Goal: Information Seeking & Learning: Find specific fact

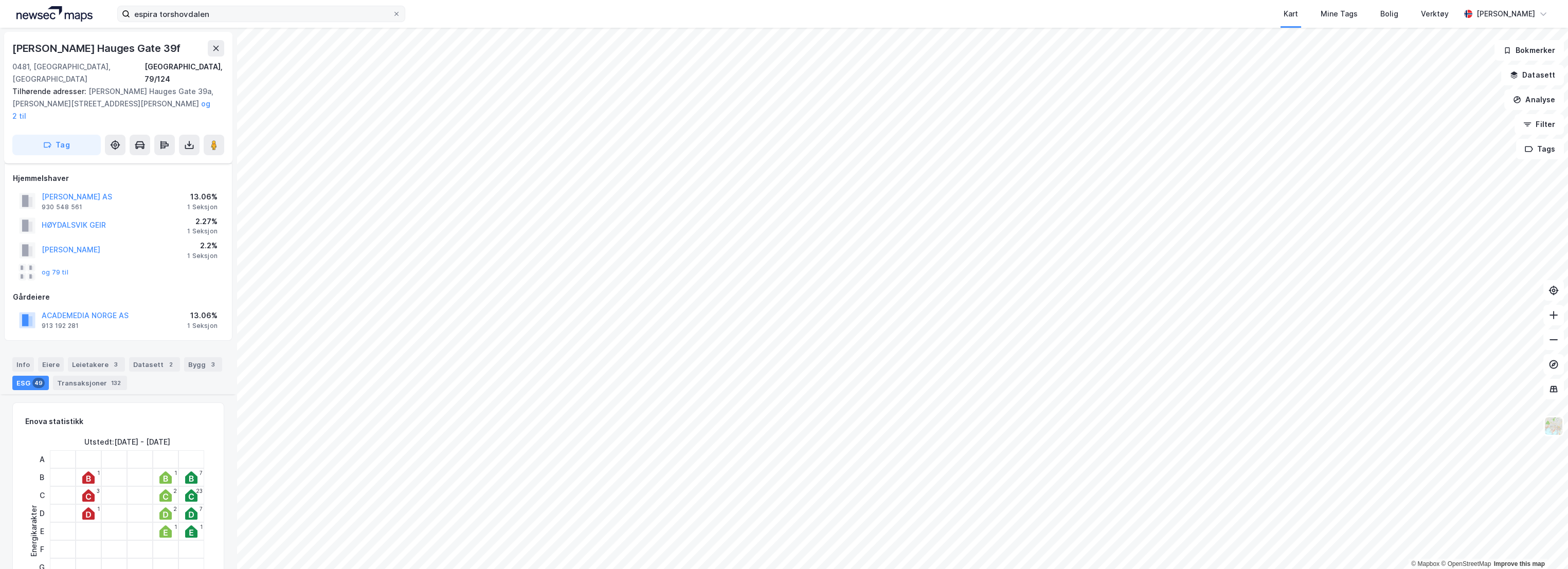
scroll to position [400, 0]
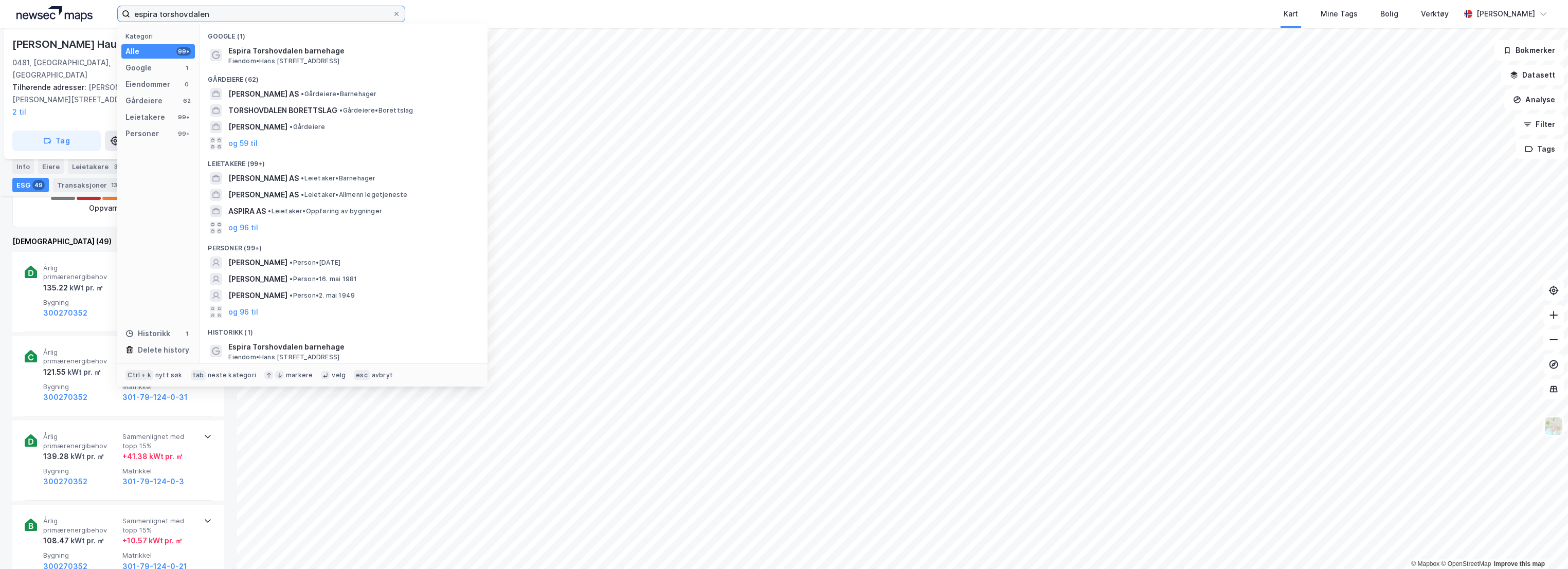
click at [207, 12] on input "espira torshovdalen" at bounding box center [261, 13] width 263 height 15
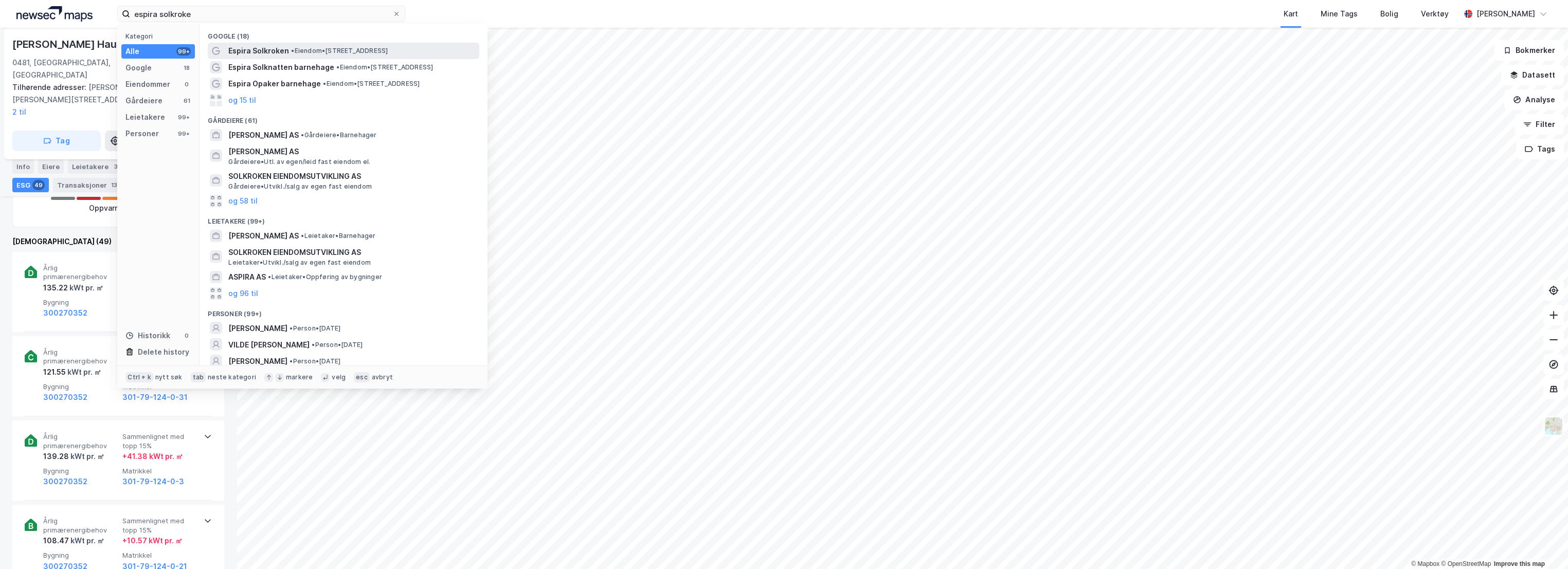
click at [292, 47] on span "•" at bounding box center [293, 50] width 3 height 8
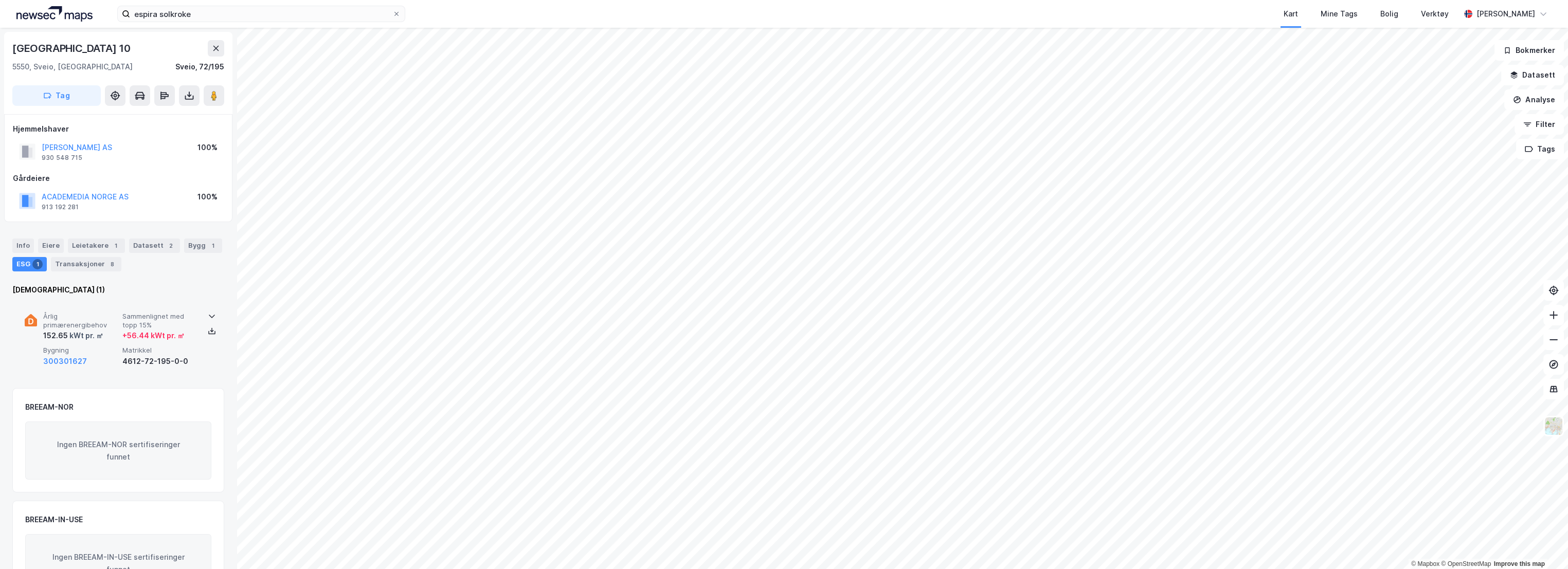
click at [124, 318] on span "Sammenlignet med topp 15%" at bounding box center [160, 321] width 75 height 18
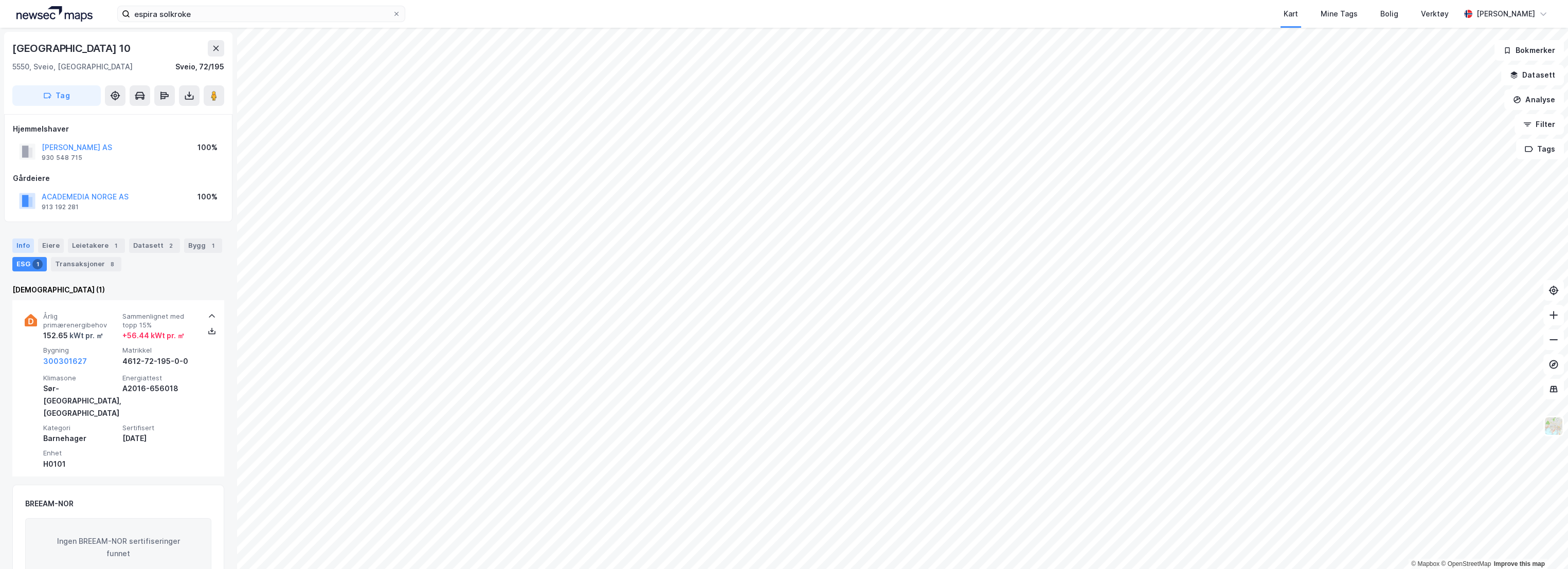
click at [29, 244] on div "Info" at bounding box center [23, 246] width 21 height 15
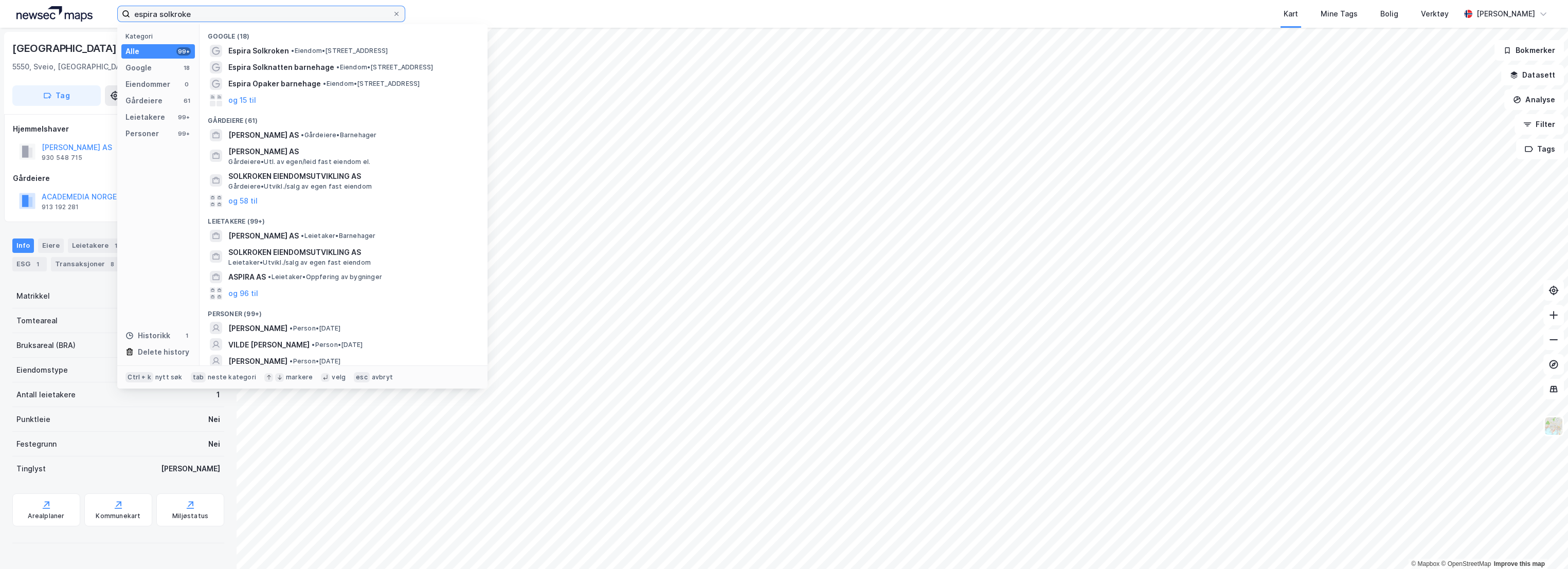
click at [179, 15] on input "espira solkroke" at bounding box center [261, 13] width 263 height 15
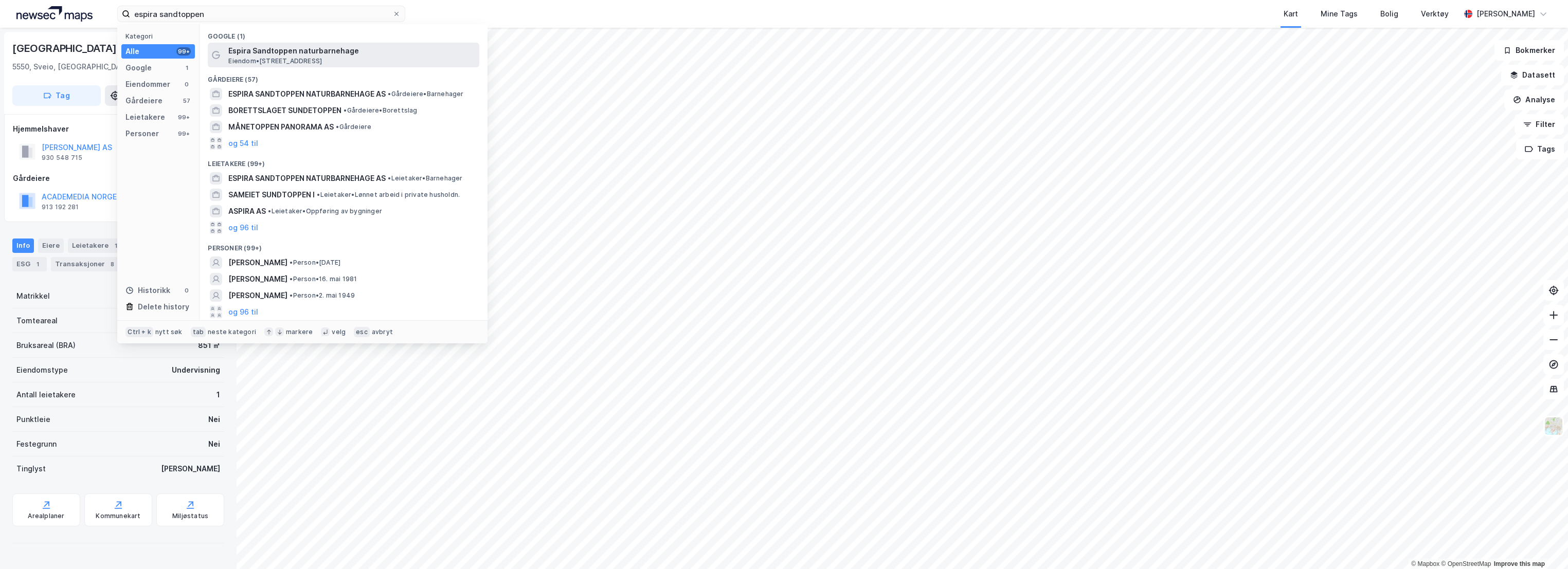
click at [272, 55] on span "Espira Sandtoppen naturbarnehage" at bounding box center [351, 51] width 247 height 12
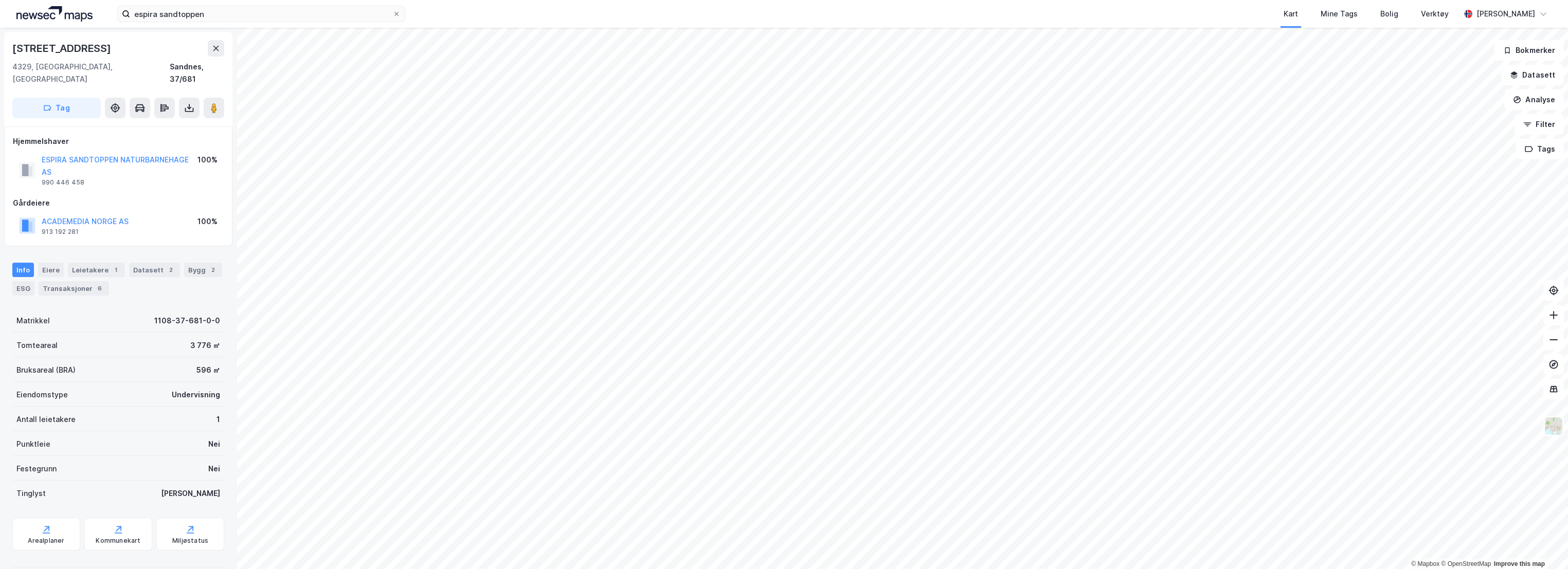
scroll to position [3, 0]
click at [17, 278] on div "ESG" at bounding box center [23, 286] width 22 height 15
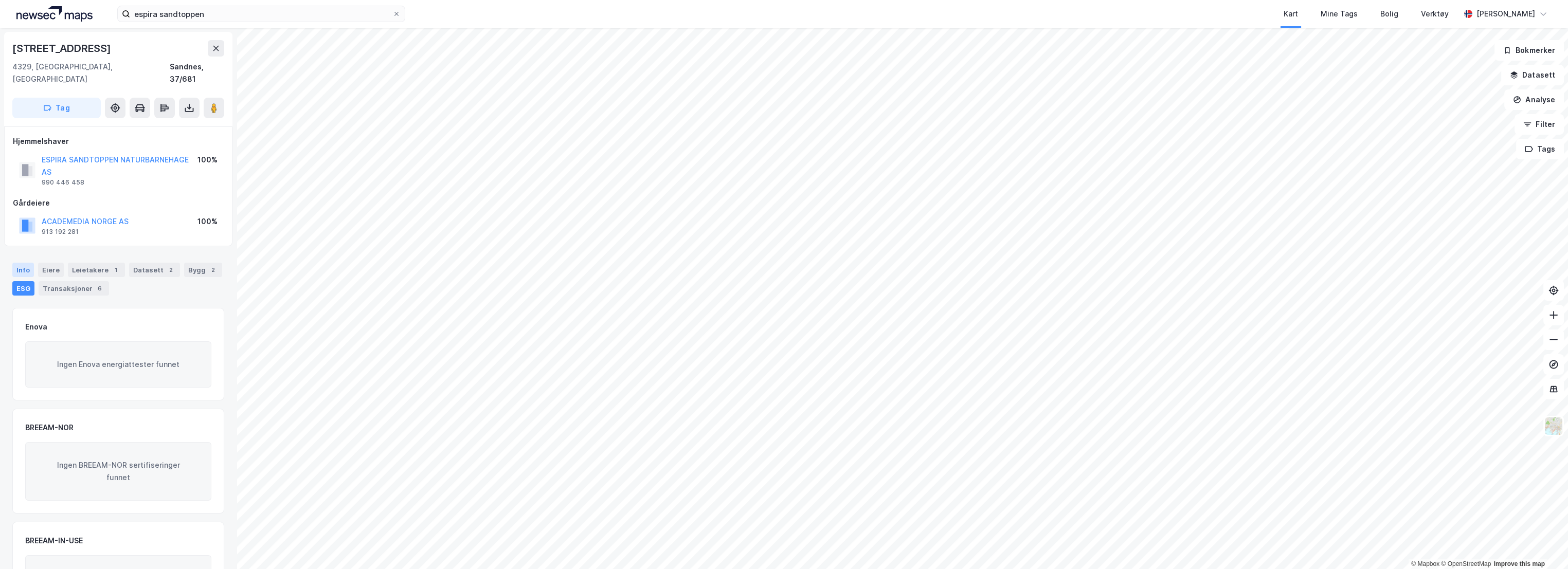
click at [28, 262] on div "Info" at bounding box center [23, 270] width 21 height 15
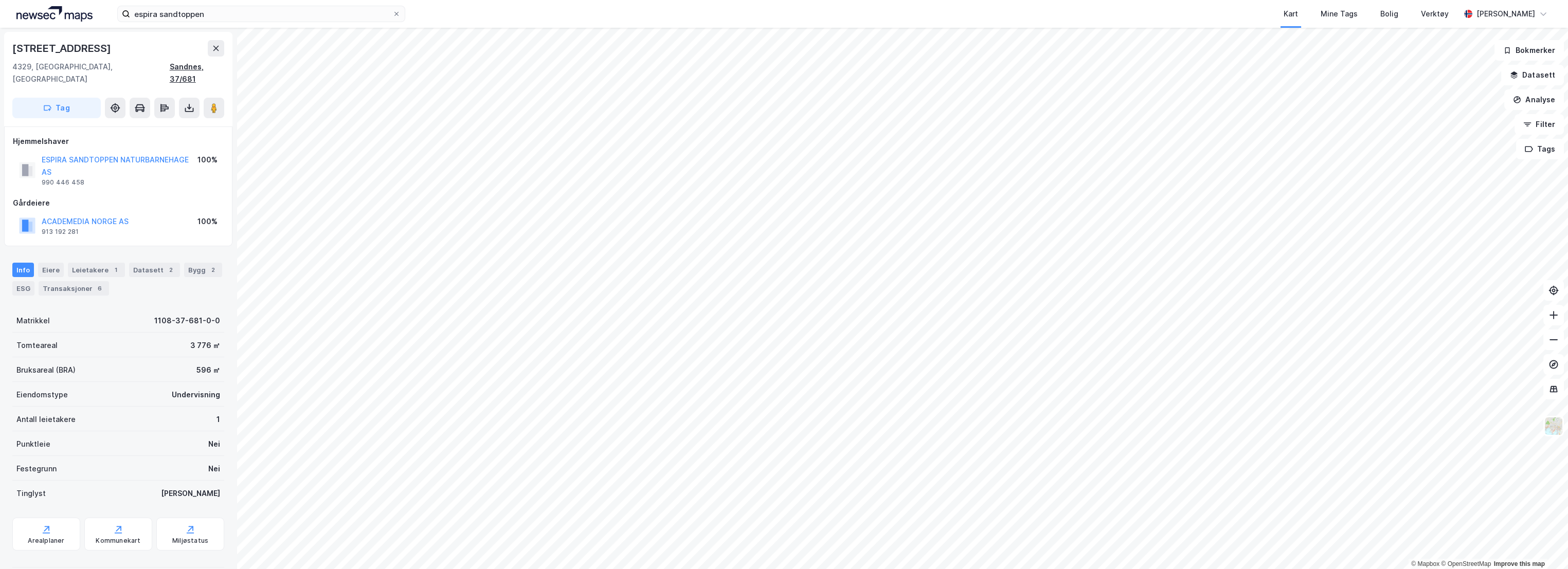
click at [203, 66] on div "Sandnes, 37/681" at bounding box center [196, 73] width 54 height 24
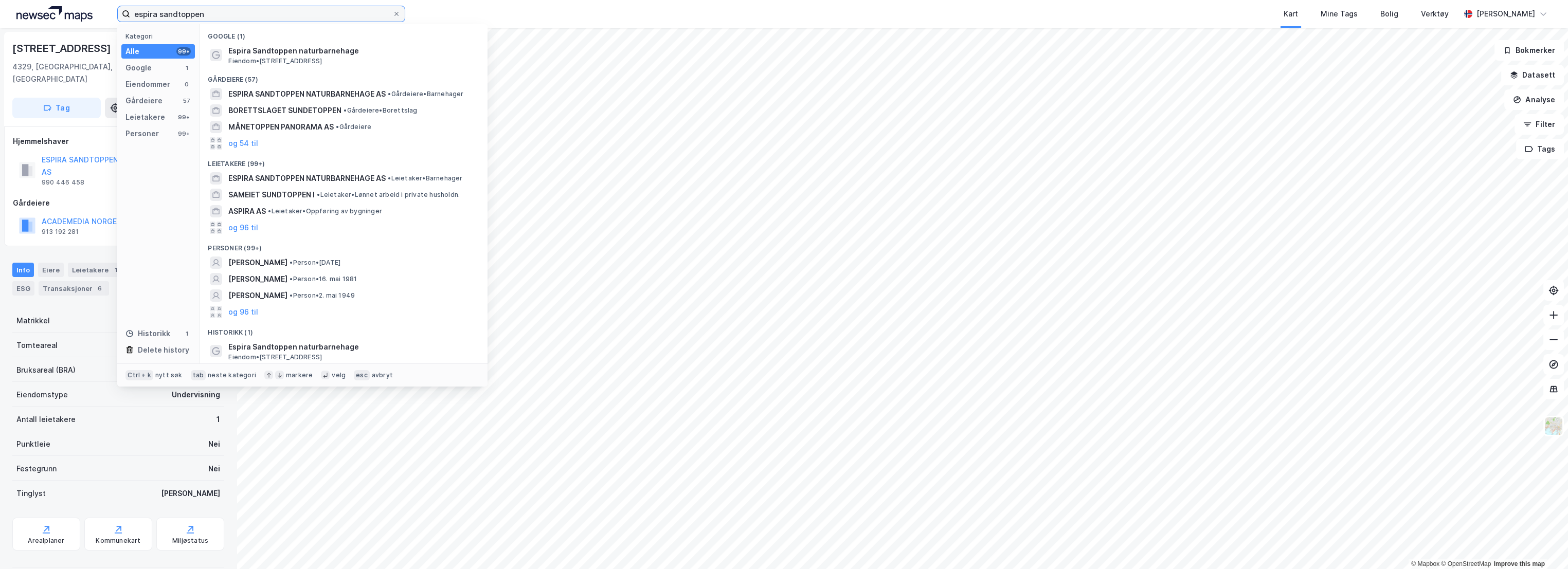
click at [201, 17] on input "espira sandtoppen" at bounding box center [261, 13] width 263 height 15
click at [189, 17] on input "espira sandtoppen" at bounding box center [261, 13] width 263 height 15
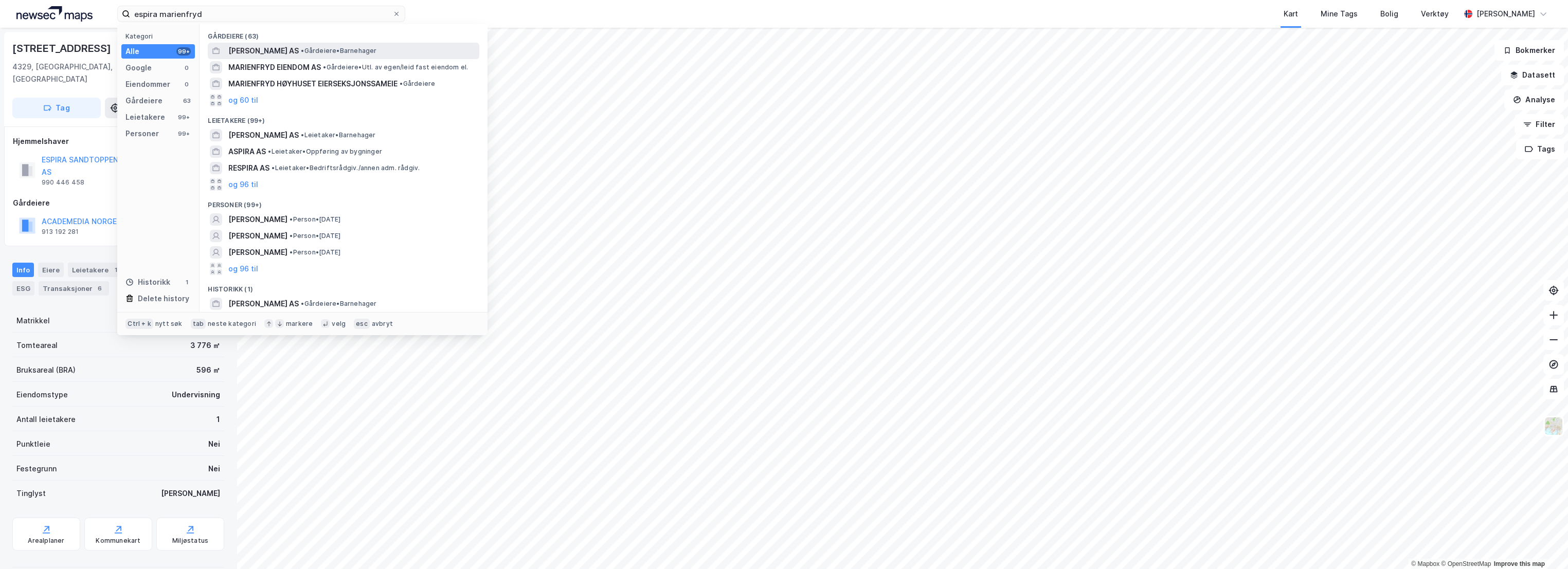
click at [376, 52] on span "• Gårdeiere • [GEOGRAPHIC_DATA]" at bounding box center [339, 50] width 76 height 8
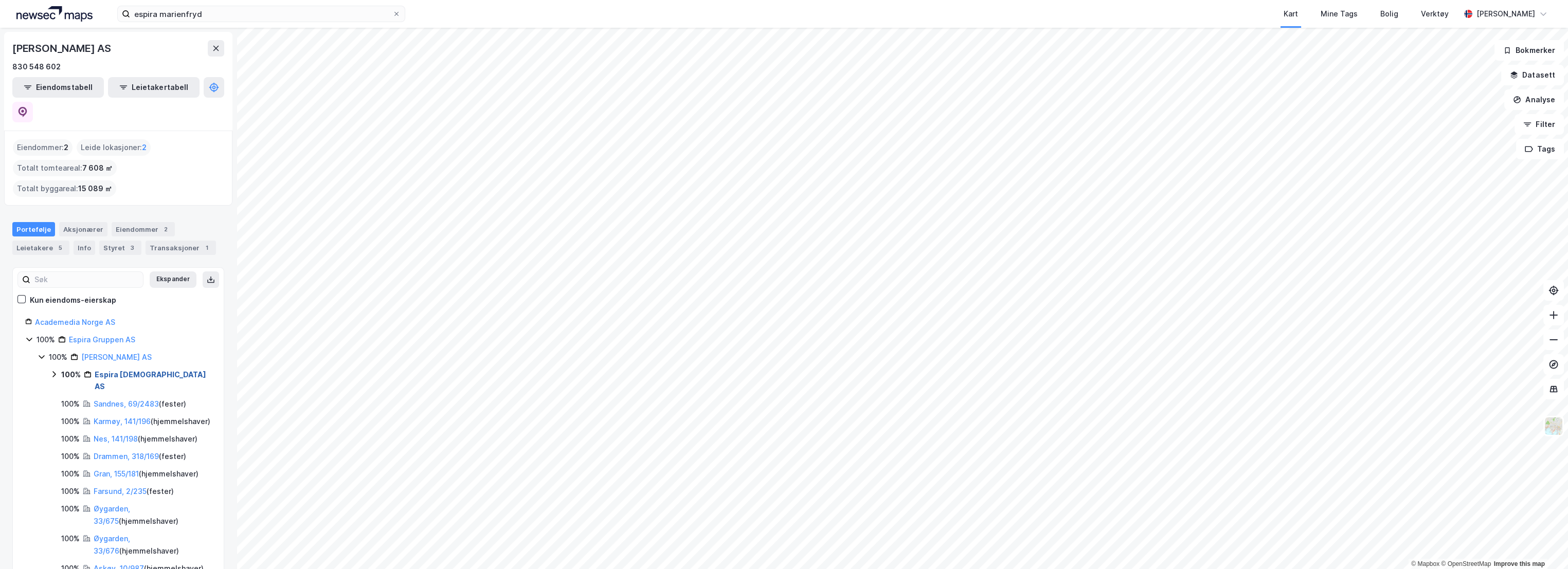
click at [142, 370] on link "Espira [DEMOGRAPHIC_DATA] AS" at bounding box center [151, 381] width 111 height 21
click at [130, 400] on link "[GEOGRAPHIC_DATA], 122/241/0/116" at bounding box center [144, 410] width 77 height 21
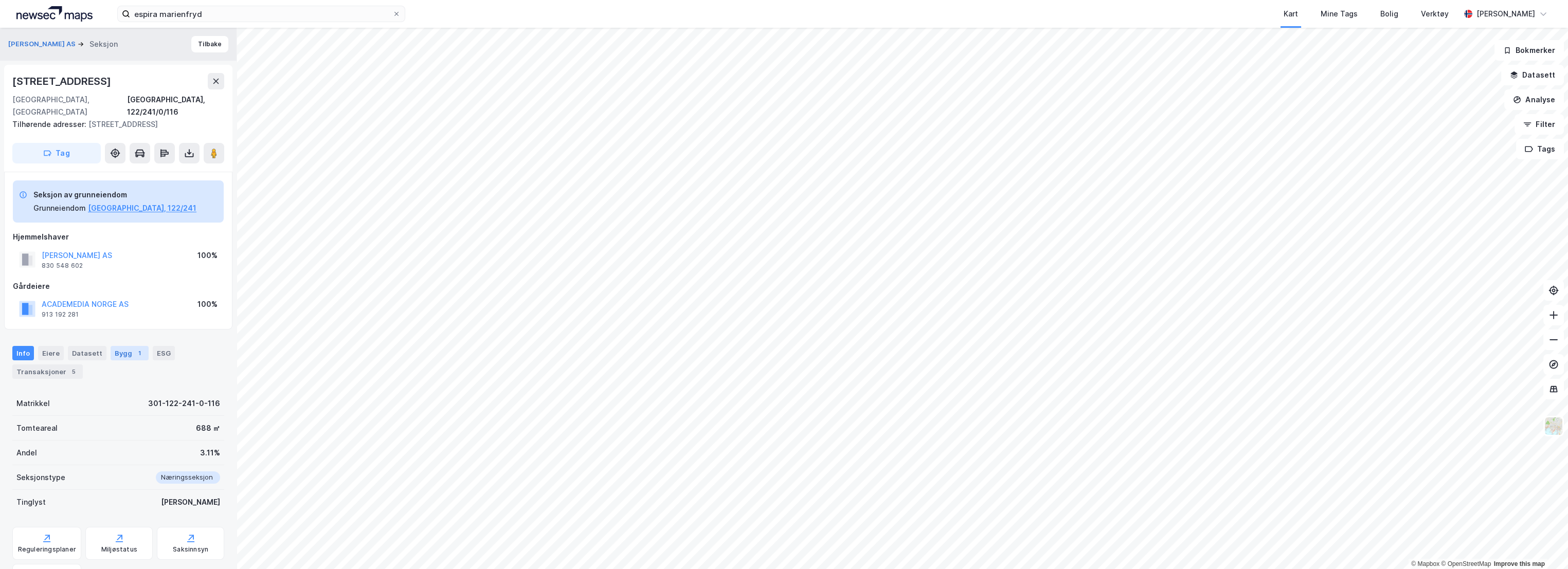
scroll to position [3, 0]
click at [116, 199] on button "[GEOGRAPHIC_DATA], 122/241" at bounding box center [142, 205] width 108 height 12
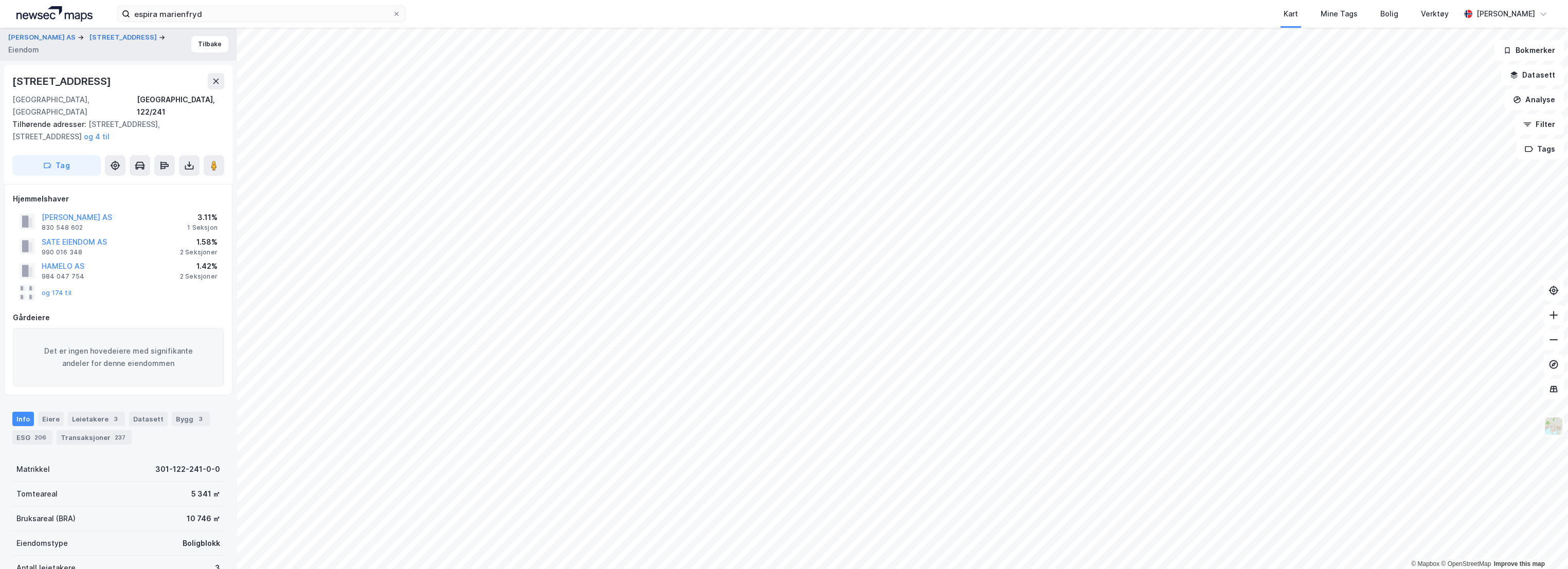
scroll to position [3, 0]
click at [210, 97] on div "[GEOGRAPHIC_DATA], 122/241" at bounding box center [181, 103] width 88 height 24
click at [46, 409] on div "Eiere" at bounding box center [51, 416] width 26 height 15
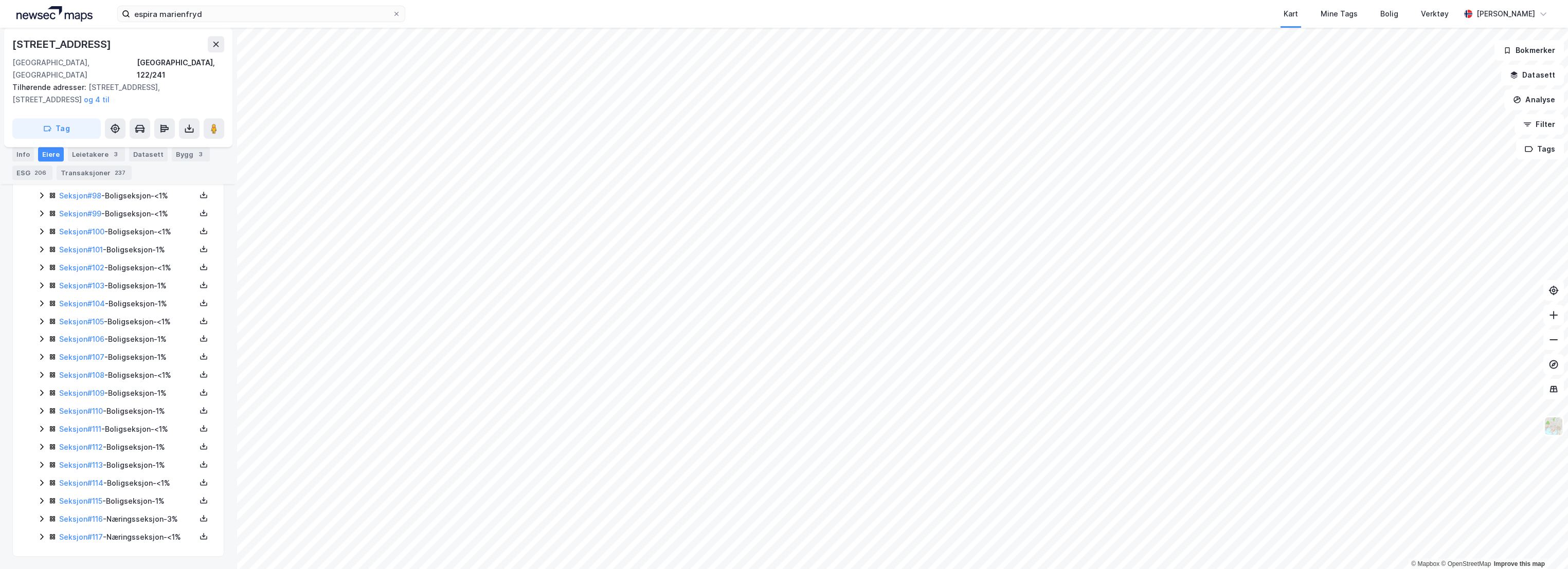
scroll to position [2132, 0]
click at [39, 515] on icon at bounding box center [41, 518] width 8 height 8
click at [42, 533] on icon at bounding box center [41, 537] width 8 height 8
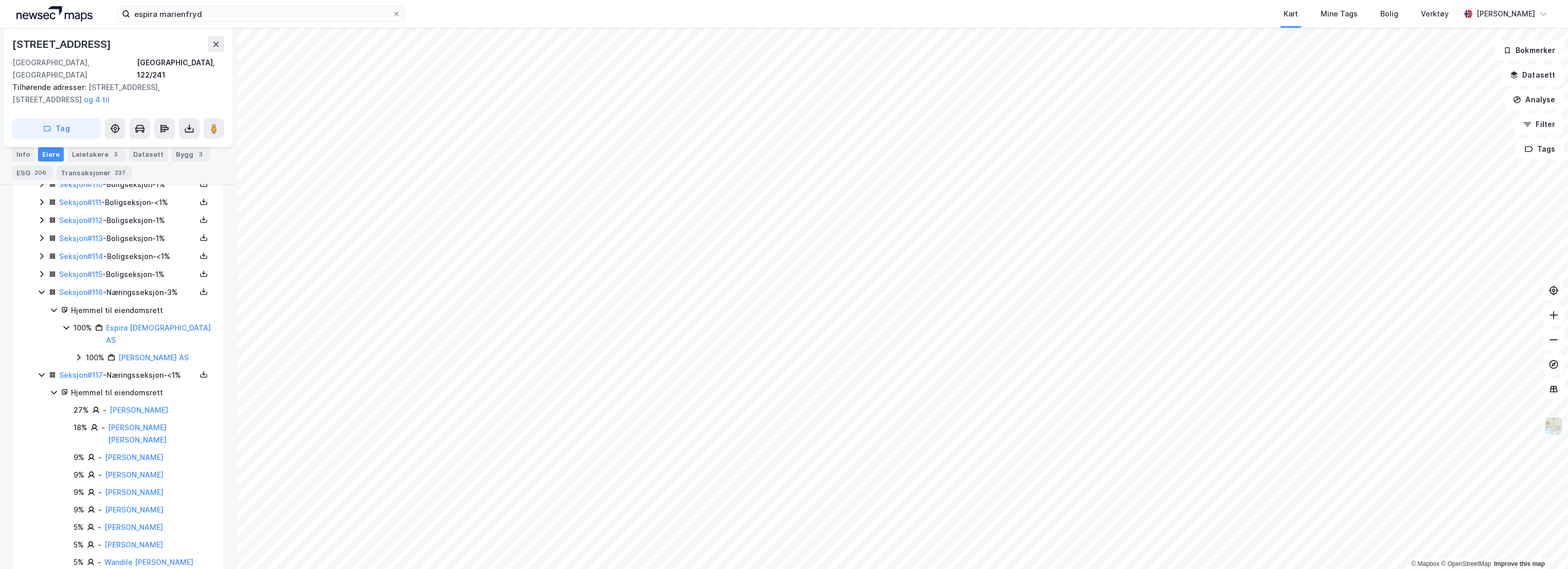
scroll to position [2299, 0]
click at [38, 259] on icon at bounding box center [41, 255] width 8 height 8
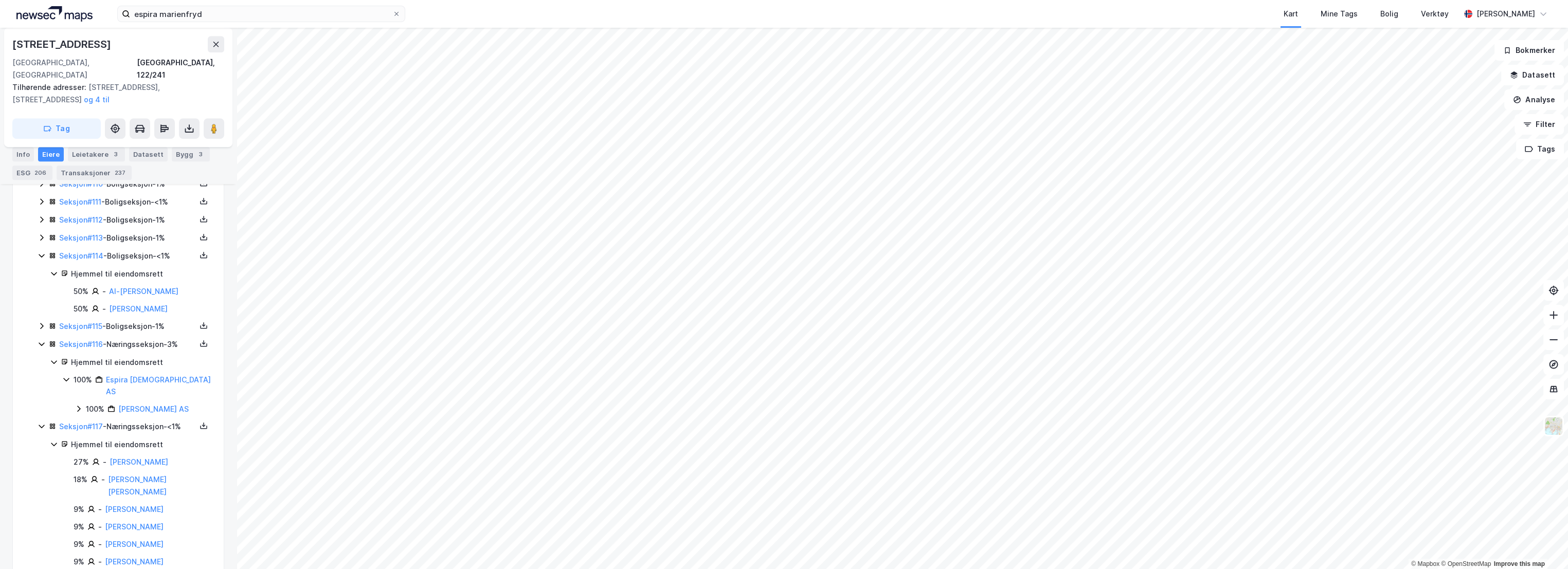
click at [43, 259] on icon at bounding box center [41, 255] width 8 height 8
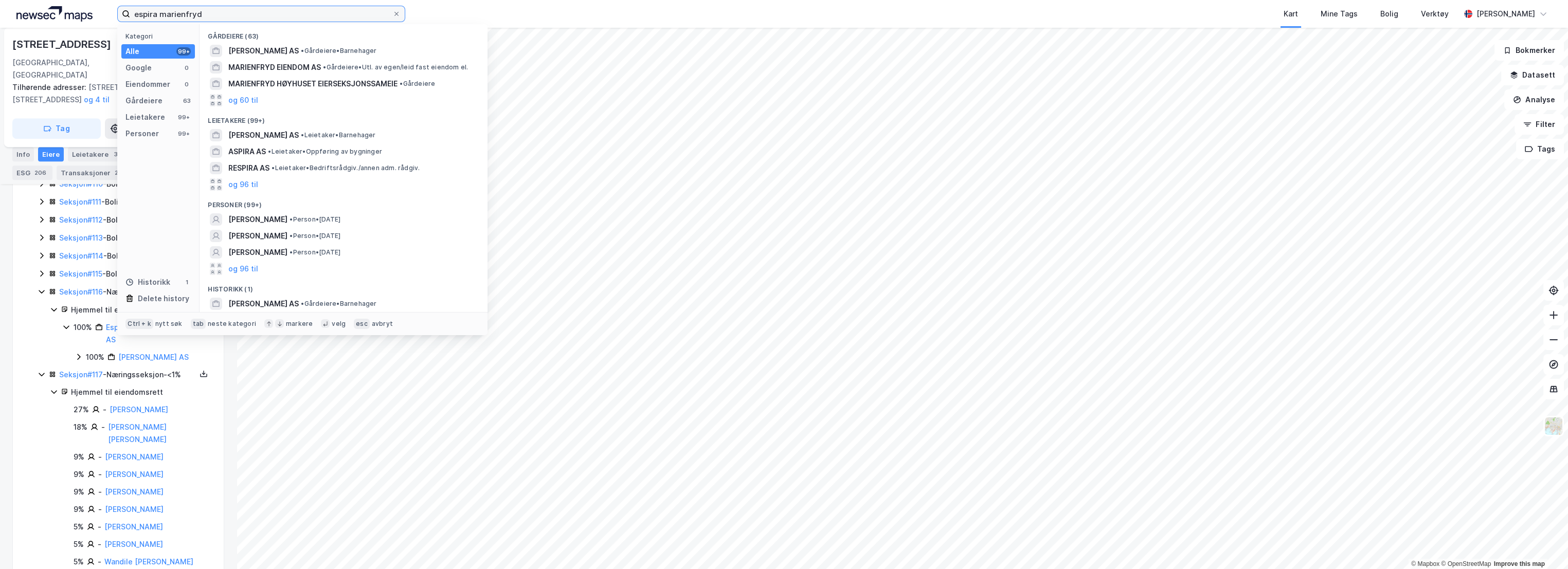
drag, startPoint x: 116, startPoint y: 19, endPoint x: 73, endPoint y: 19, distance: 43.0
click at [73, 19] on div "espira marienfryd Kategori Alle 99+ Google 0 Eiendommer 0 Gårdeiere 63 Leietake…" at bounding box center [784, 13] width 1568 height 28
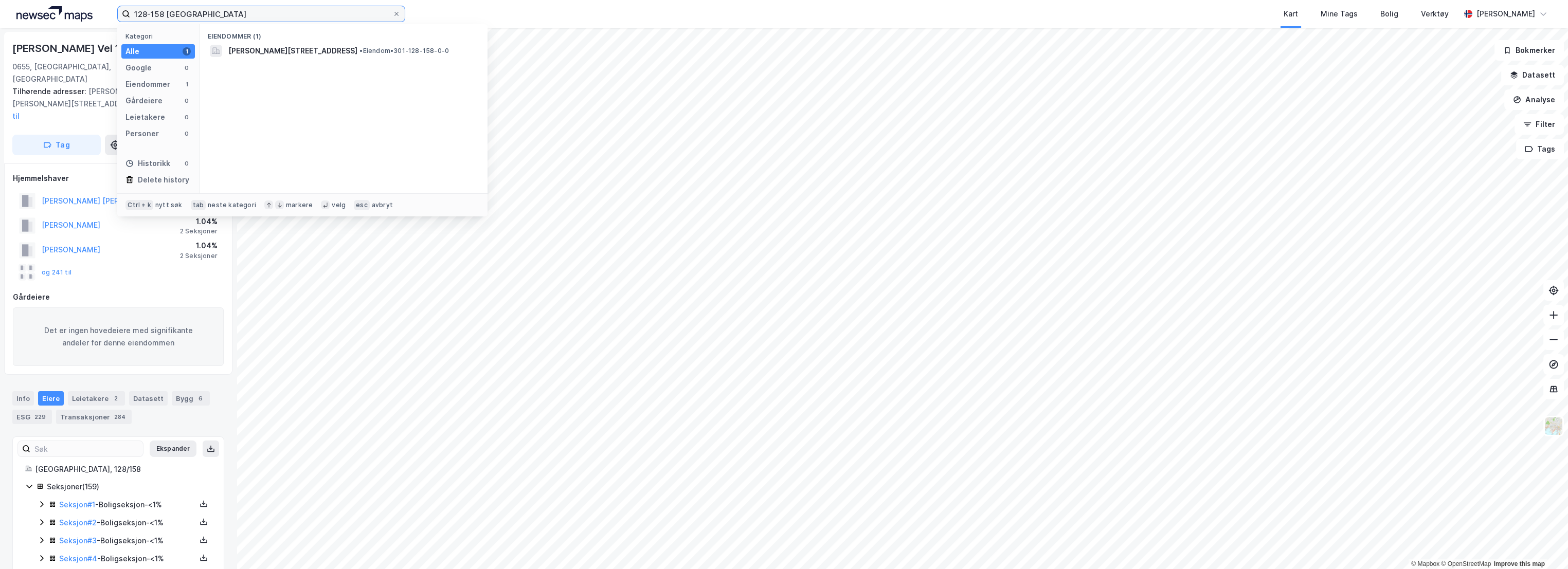
drag, startPoint x: 233, startPoint y: 12, endPoint x: 82, endPoint y: 12, distance: 151.0
click at [82, 12] on div "128-158 oslo Kategori Alle 1 Google 0 Eiendommer 1 Gårdeiere 0 Leietakere 0 Per…" at bounding box center [784, 13] width 1568 height 28
paste input "[PERSON_NAME] AS"
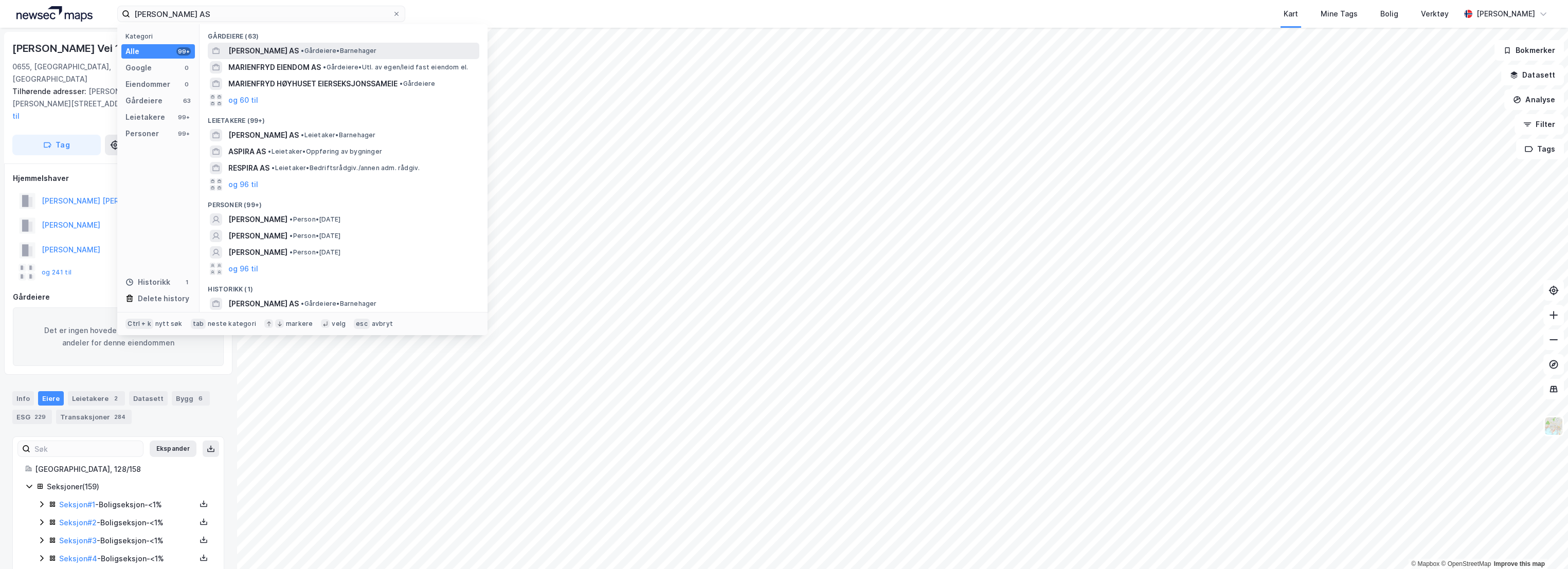
click at [296, 52] on span "[PERSON_NAME] AS" at bounding box center [263, 51] width 70 height 12
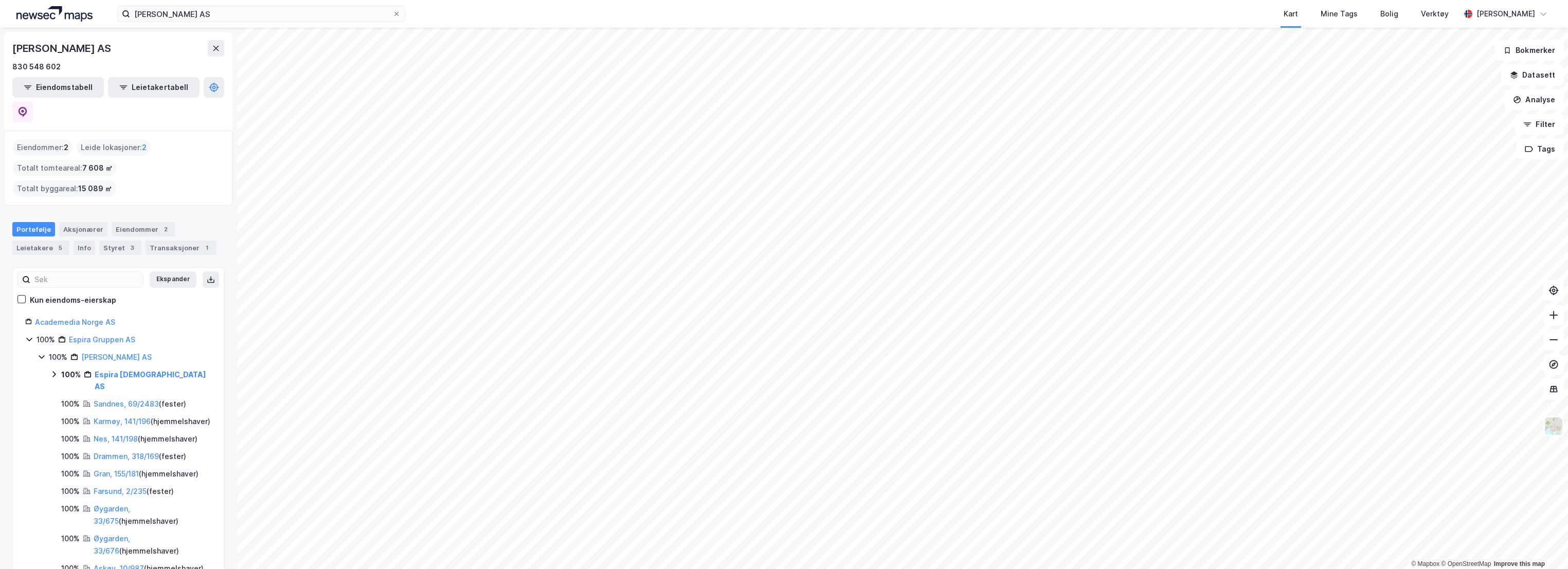
click at [53, 371] on icon at bounding box center [54, 374] width 3 height 6
click at [139, 430] on link "[GEOGRAPHIC_DATA], 128/156/0/1" at bounding box center [144, 440] width 77 height 21
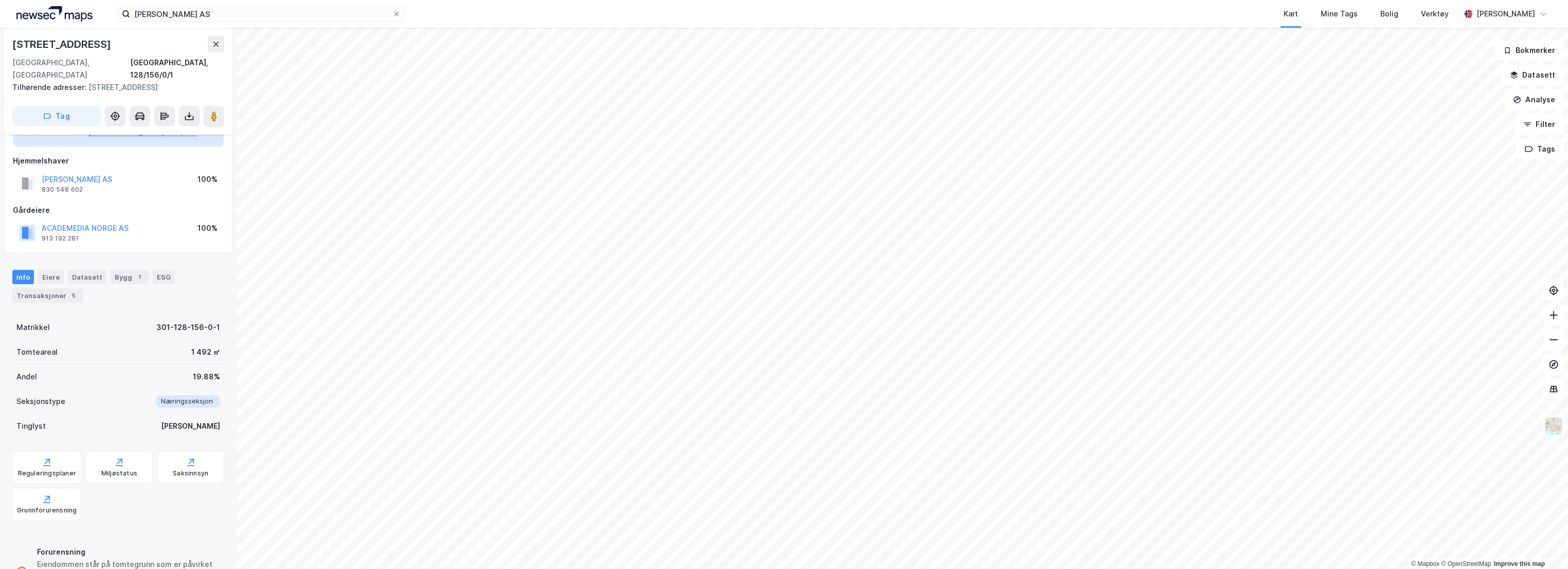
scroll to position [58, 0]
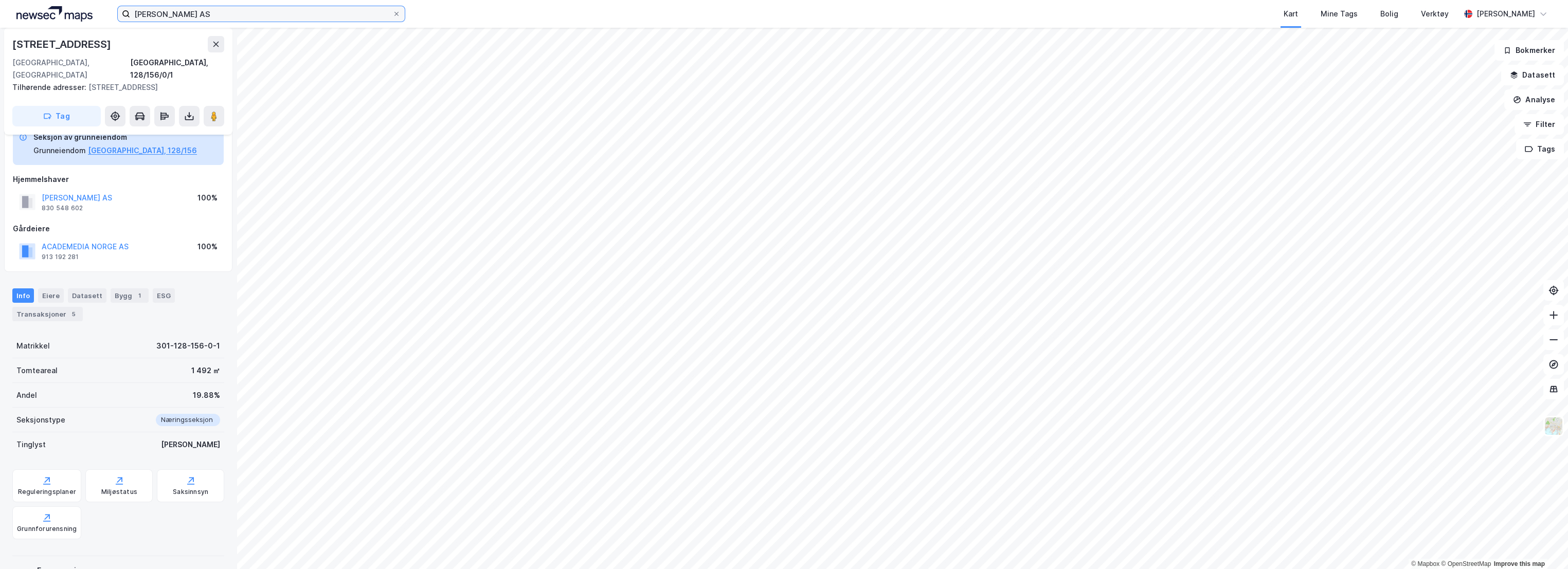
drag, startPoint x: 181, startPoint y: 10, endPoint x: 21, endPoint y: 8, distance: 160.0
click at [21, 8] on div "ESPIRA MARIENFRYD AS Kart Mine Tags Bolig Verktøy [PERSON_NAME]" at bounding box center [784, 13] width 1568 height 28
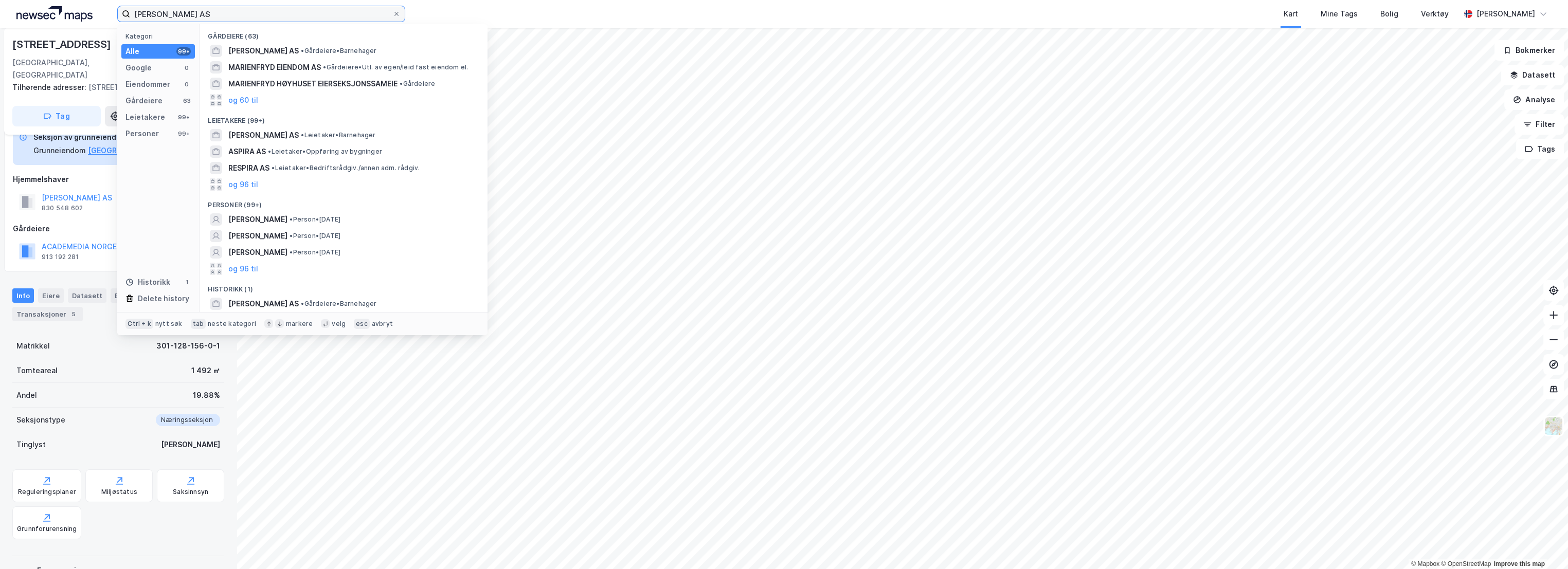
paste input "lvegata Eiendom"
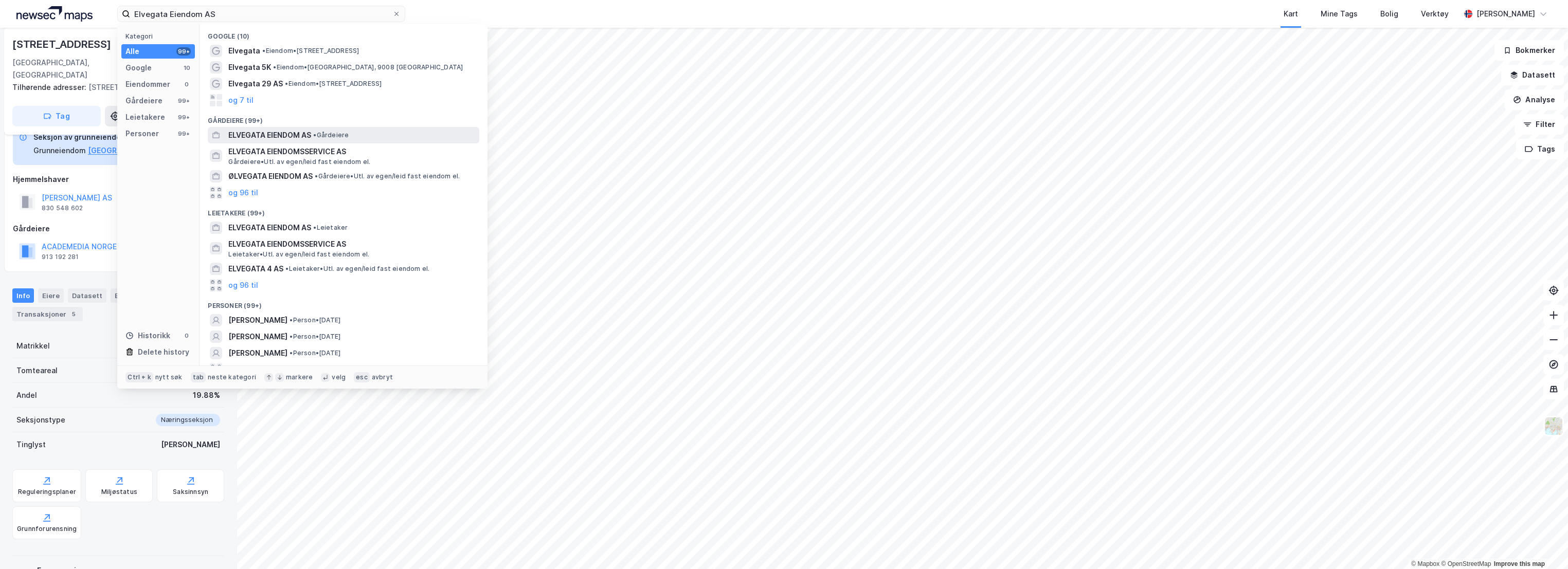
click at [286, 134] on span "ELVEGATA EIENDOM AS" at bounding box center [269, 135] width 83 height 12
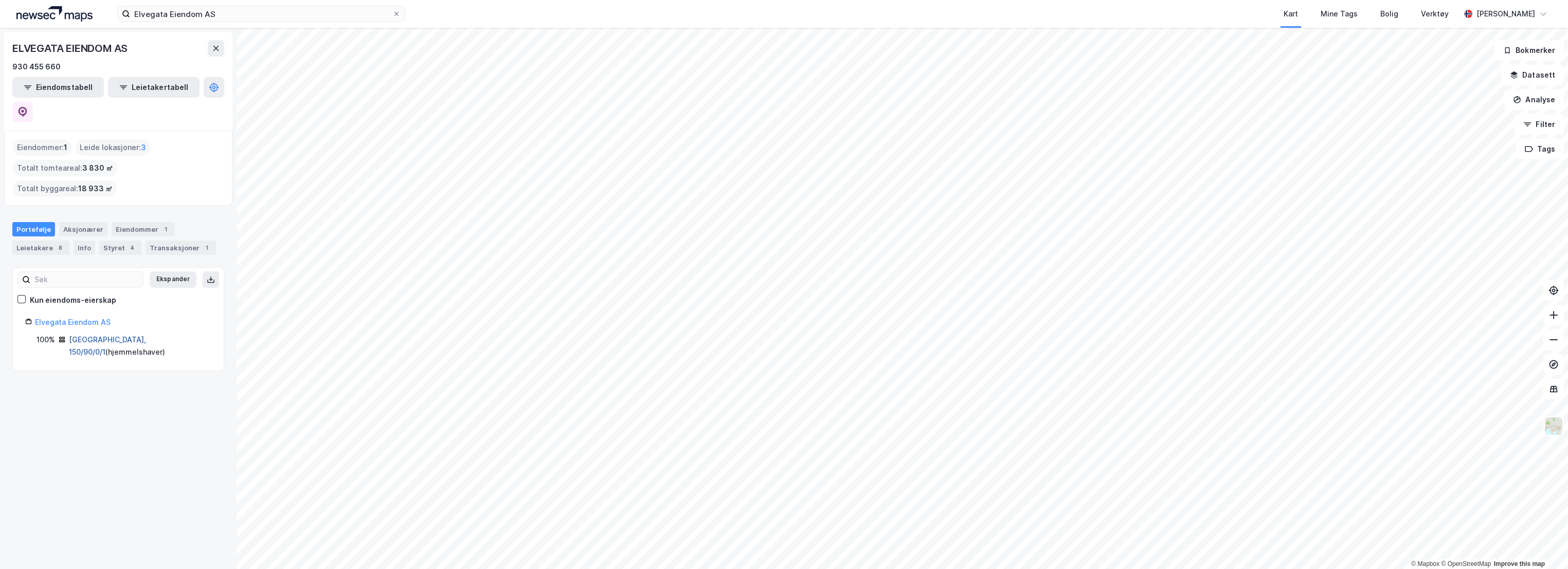
click at [108, 335] on link "[GEOGRAPHIC_DATA], 150/90/0/1" at bounding box center [108, 346] width 77 height 21
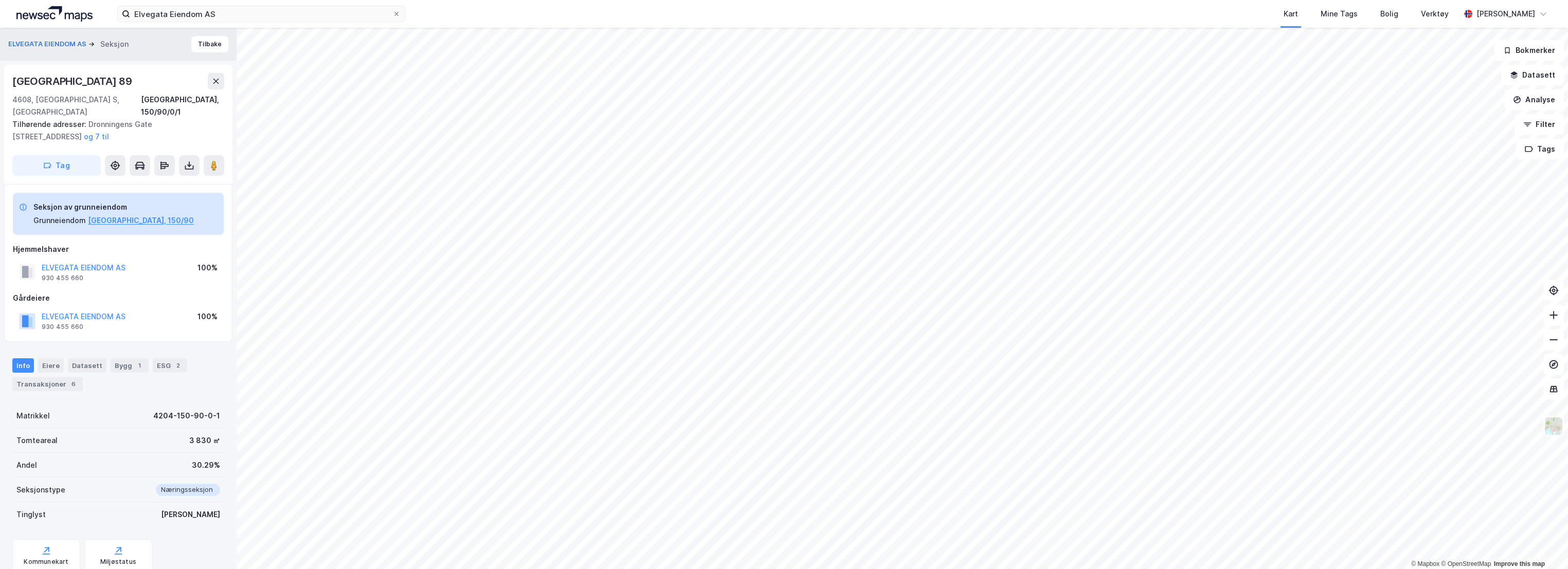
scroll to position [24, 0]
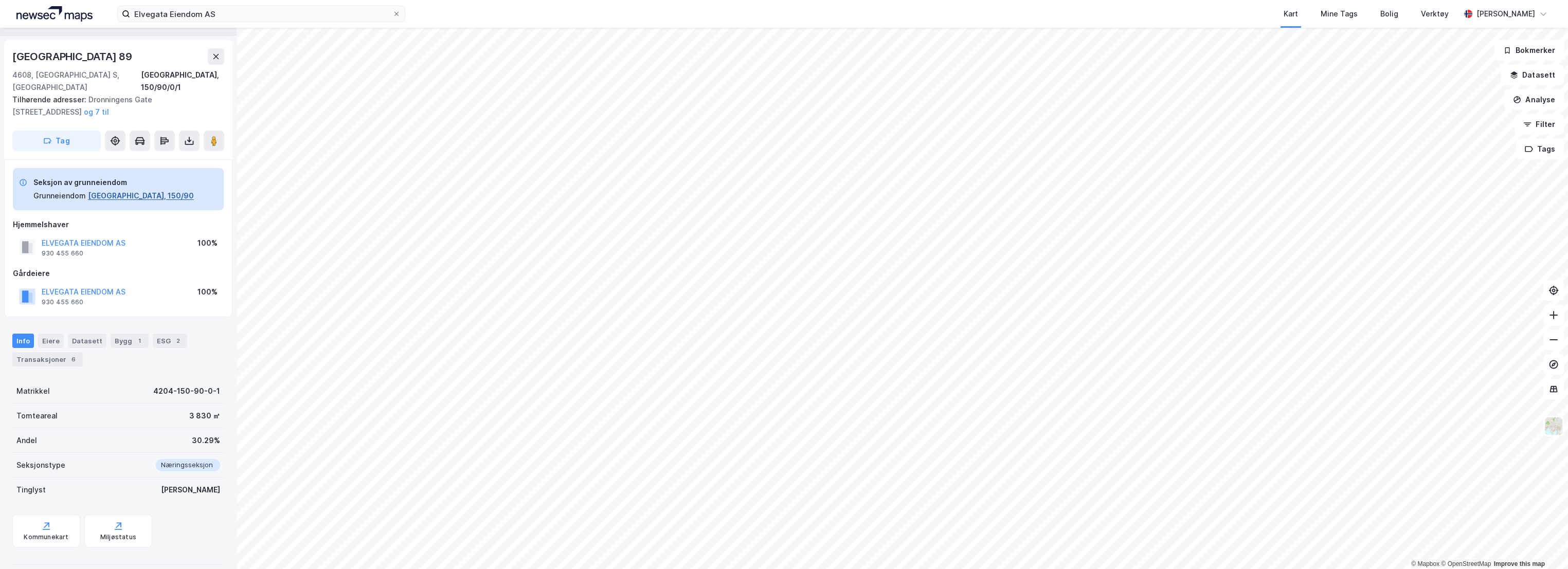
click at [127, 190] on button "[GEOGRAPHIC_DATA], 150/90" at bounding box center [141, 196] width 106 height 12
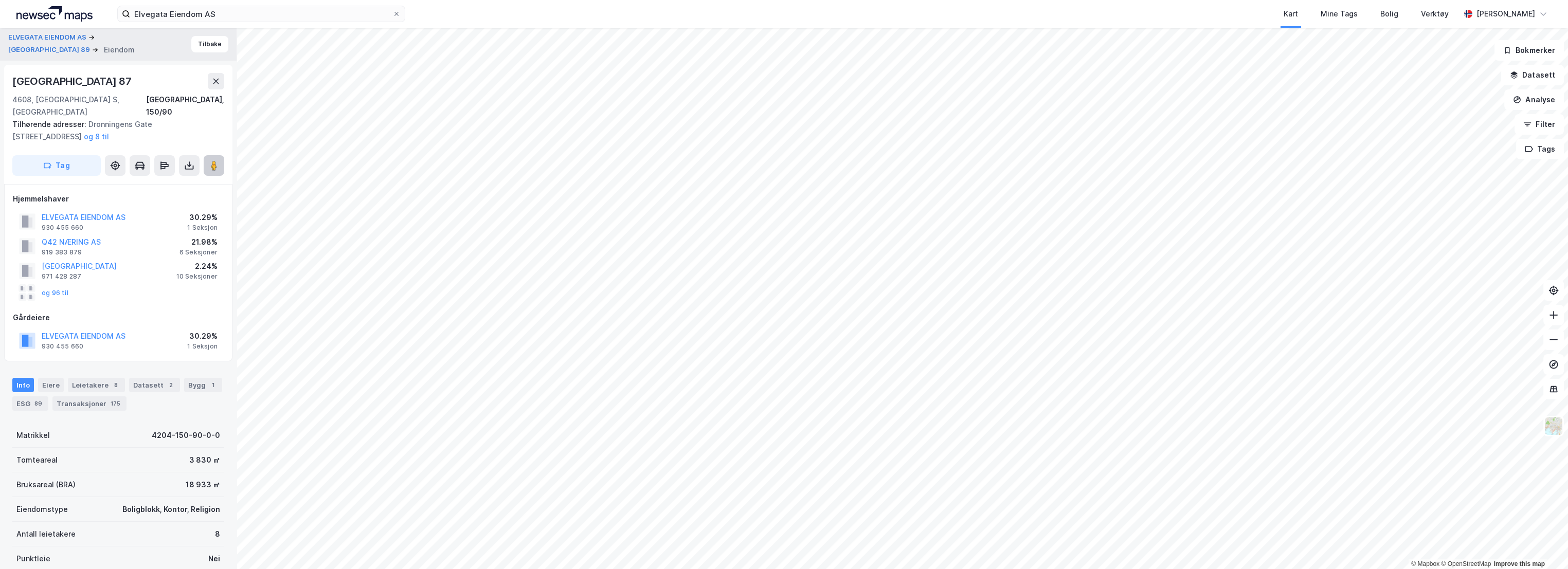
click at [214, 160] on image at bounding box center [214, 165] width 6 height 10
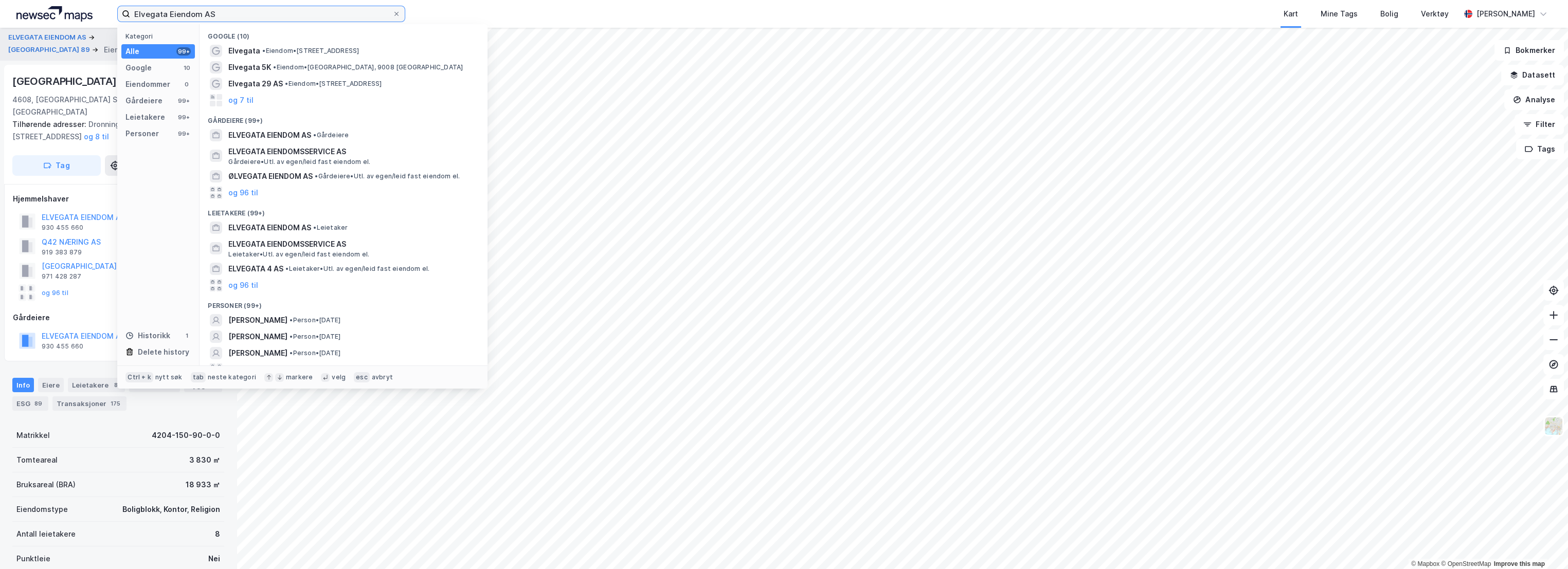
drag, startPoint x: 263, startPoint y: 18, endPoint x: 111, endPoint y: 2, distance: 152.8
click at [111, 2] on div "Elvegata Eiendom AS Kategori Alle 99+ Google 10 Eiendommer 0 Gårdeiere 99+ Leie…" at bounding box center [784, 13] width 1568 height 28
type input "o"
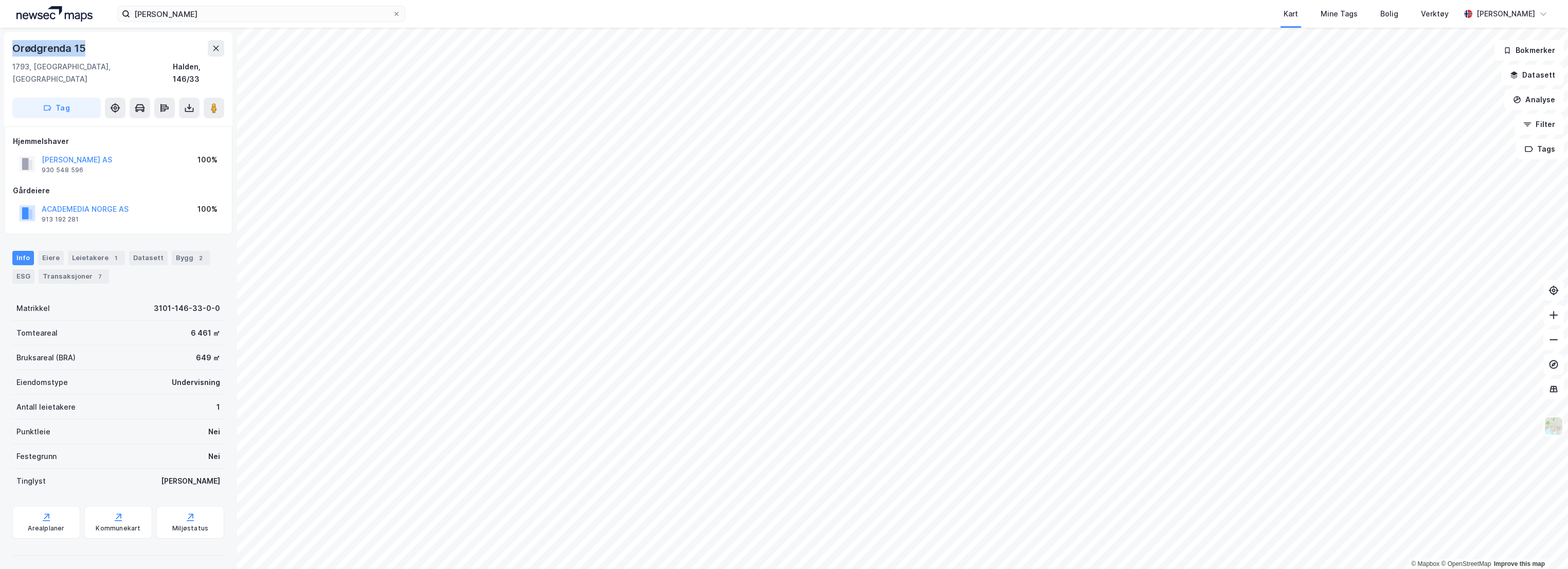
drag, startPoint x: 101, startPoint y: 50, endPoint x: 14, endPoint y: 50, distance: 87.0
click at [14, 50] on div "Orødgrenda 15" at bounding box center [118, 48] width 212 height 17
copy div "Orødgrenda 15"
click at [199, 66] on div "Halden, 146/33" at bounding box center [198, 73] width 51 height 24
drag, startPoint x: 92, startPoint y: 156, endPoint x: 43, endPoint y: 147, distance: 49.8
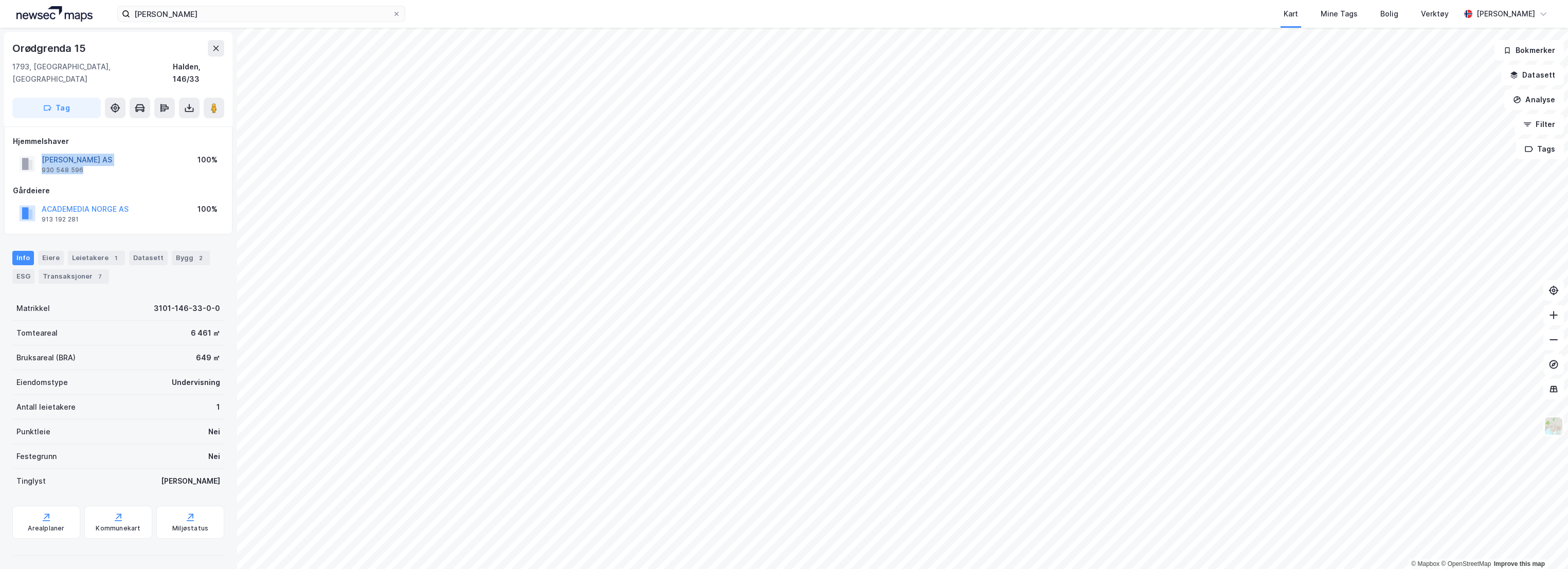
click at [43, 154] on div "[PERSON_NAME] AS 930 548 596" at bounding box center [77, 164] width 70 height 21
copy div "[PERSON_NAME] AS 930 548 596"
click at [17, 269] on div "ESG" at bounding box center [23, 277] width 22 height 15
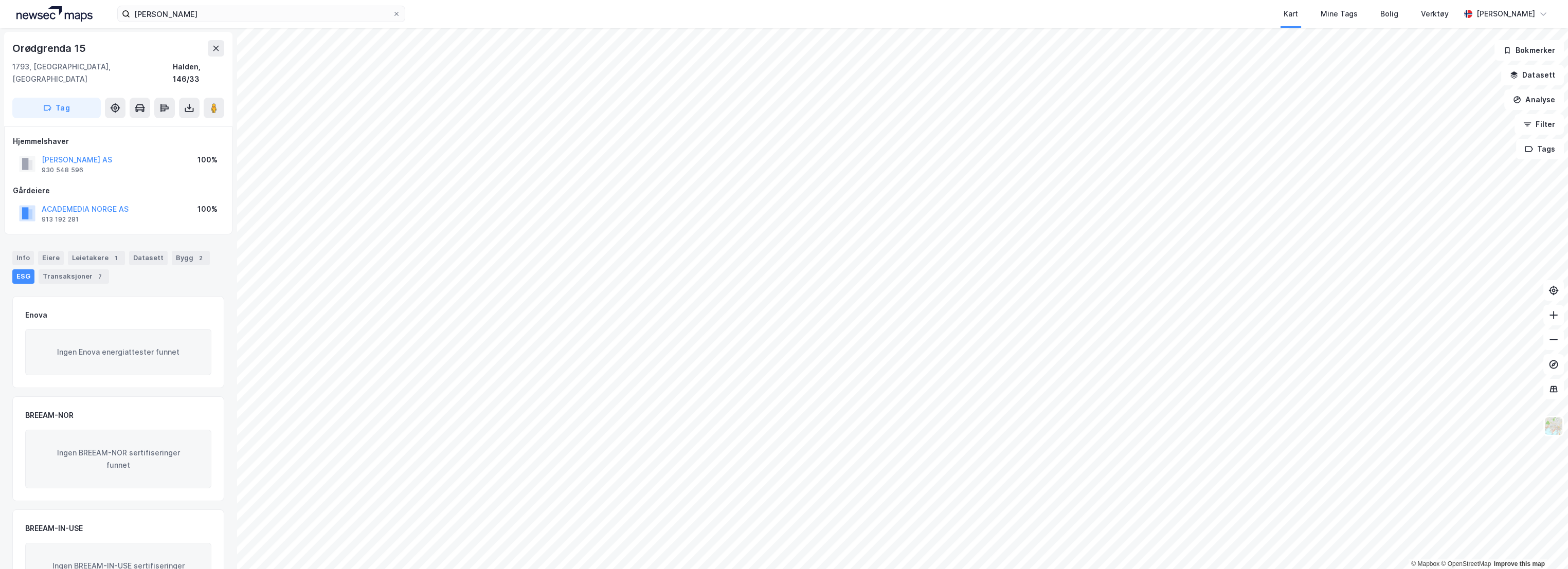
click at [186, 239] on div "Info [PERSON_NAME] 1 Datasett Bygg 2 ESG Transaksjoner 7" at bounding box center [118, 263] width 237 height 50
click at [187, 253] on div "Info [PERSON_NAME] 1 Datasett Bygg 2 ESG Transaksjoner 7" at bounding box center [118, 267] width 212 height 33
click at [187, 251] on div "Bygg 2" at bounding box center [191, 258] width 38 height 15
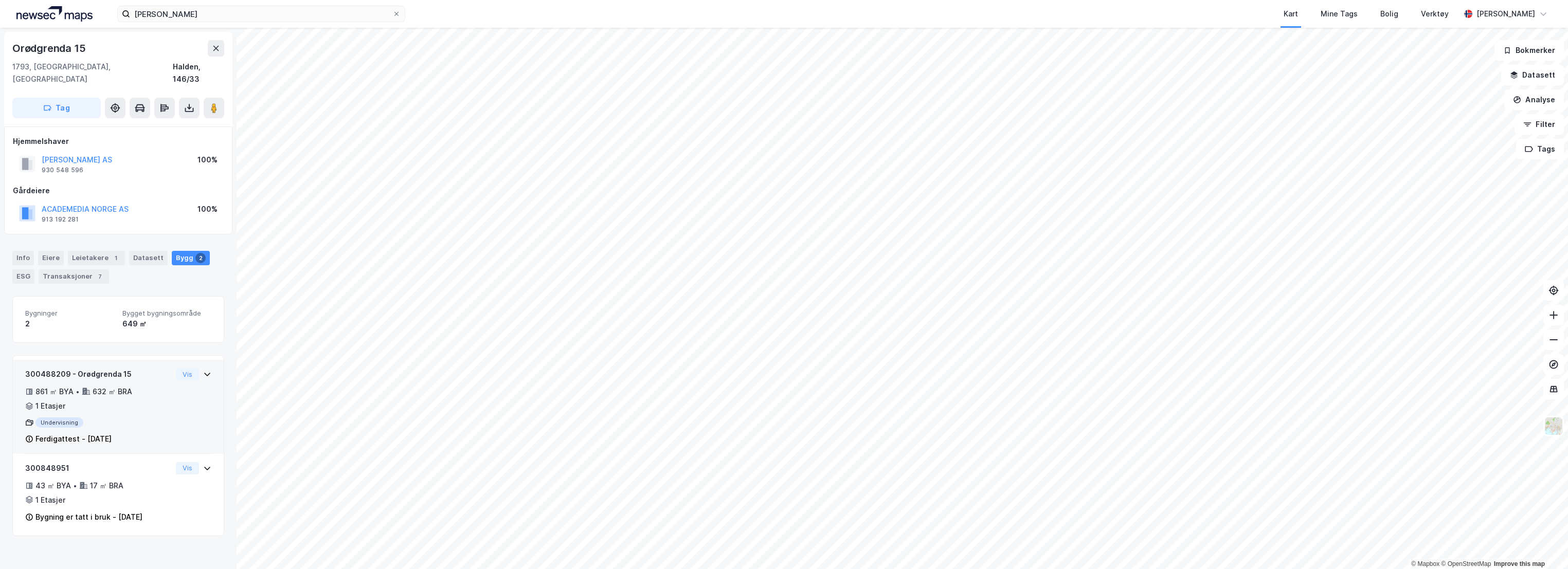
click at [148, 389] on div "861 ㎡ BYA • 632 ㎡ BRA • 1 Etasjer" at bounding box center [98, 399] width 146 height 27
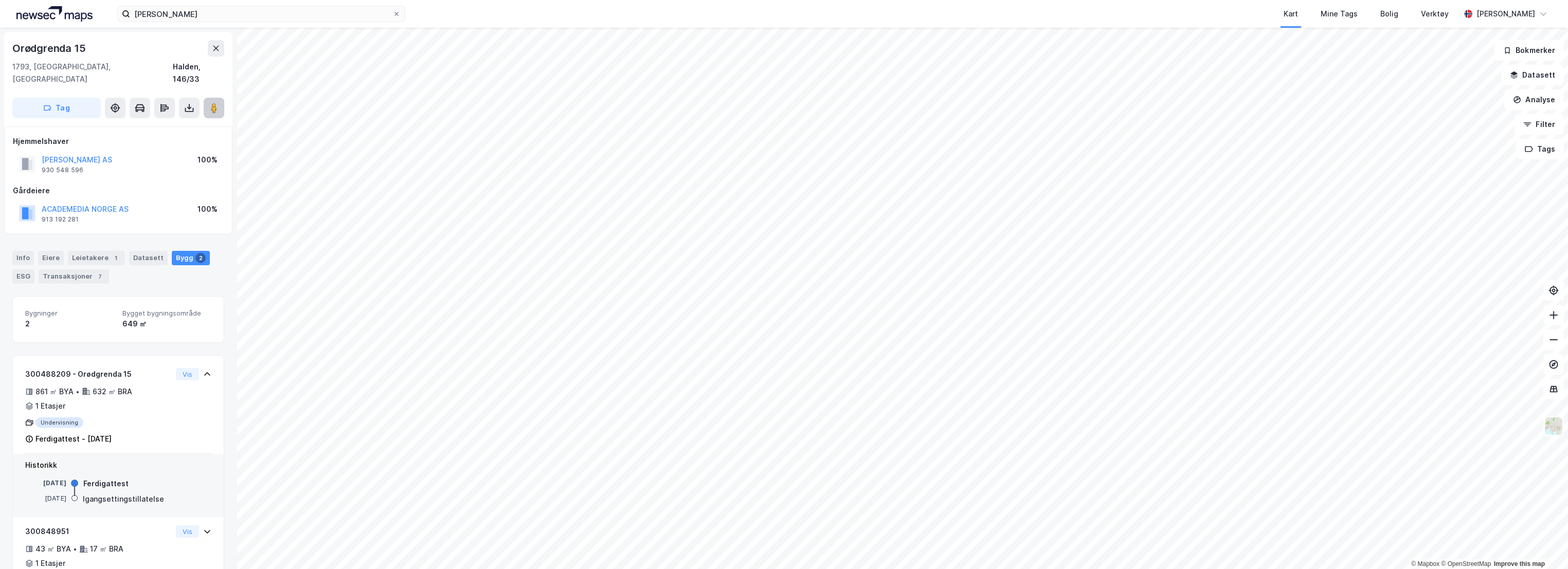
click at [216, 103] on image at bounding box center [214, 108] width 6 height 10
click at [1544, 103] on button "Analyse" at bounding box center [1534, 100] width 59 height 21
click at [1421, 96] on div "Mål avstand" at bounding box center [1444, 100] width 89 height 9
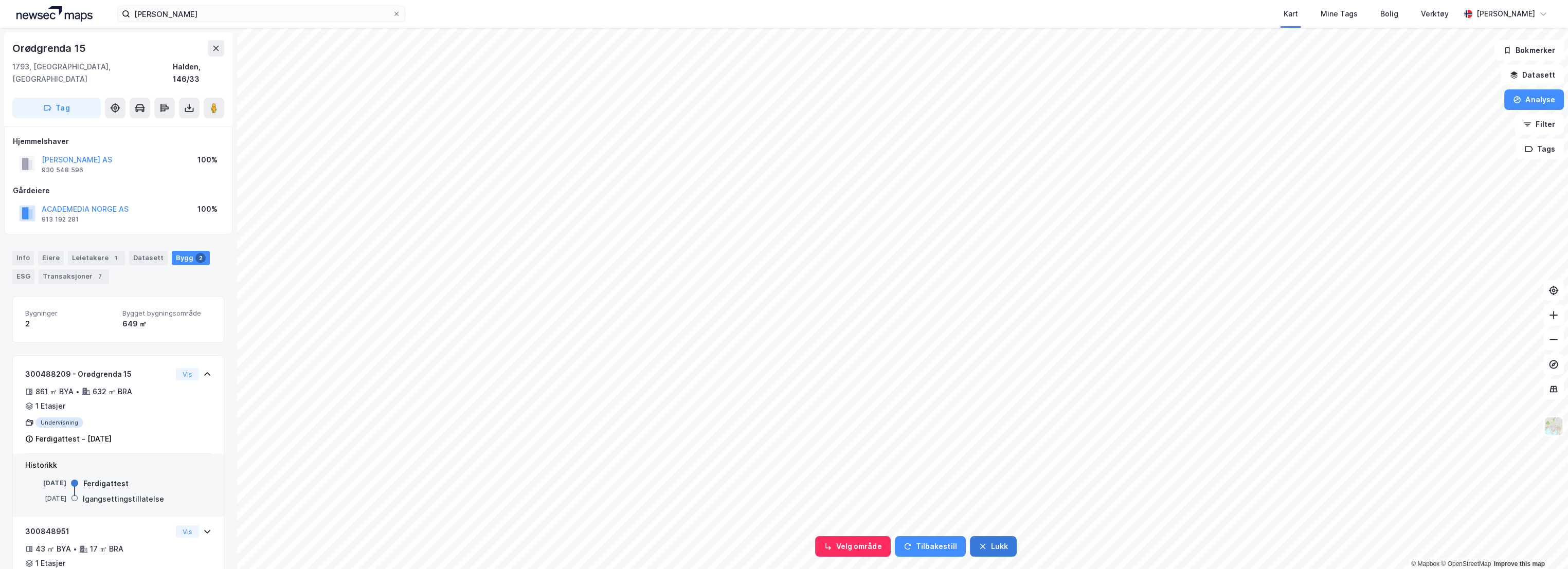
click at [989, 548] on button "Lukk" at bounding box center [993, 546] width 47 height 21
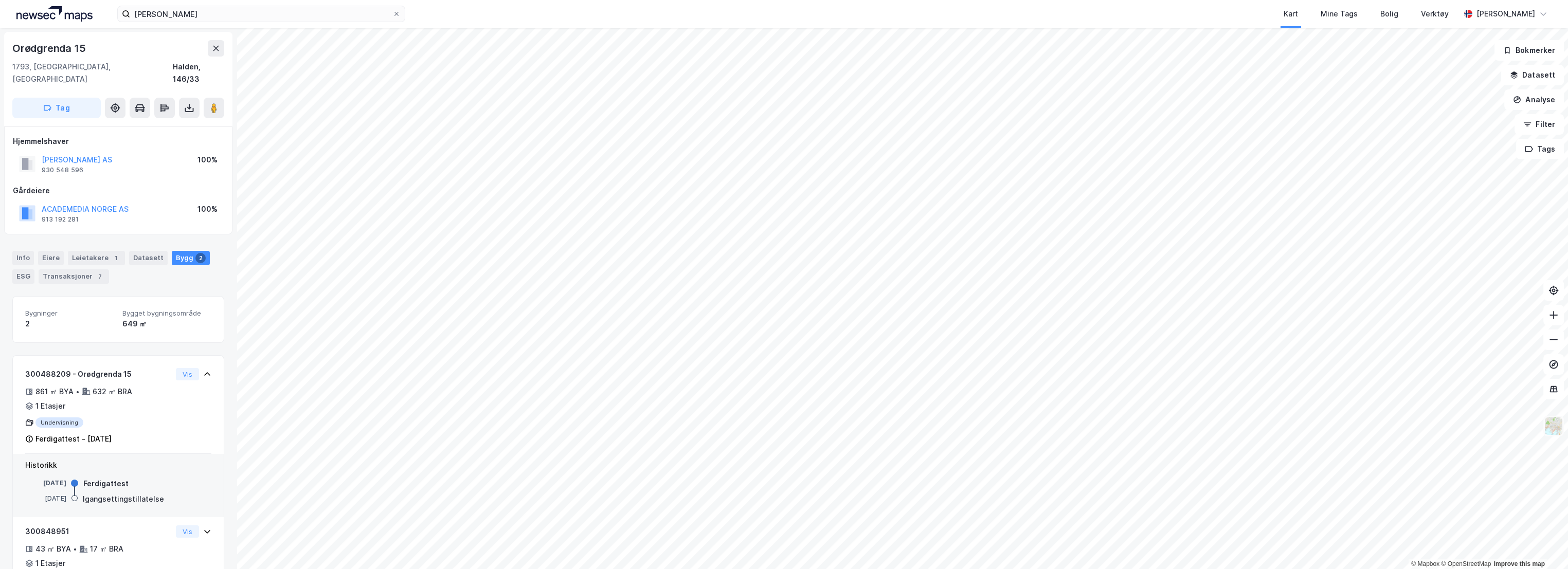
click at [1551, 430] on img at bounding box center [1553, 426] width 20 height 20
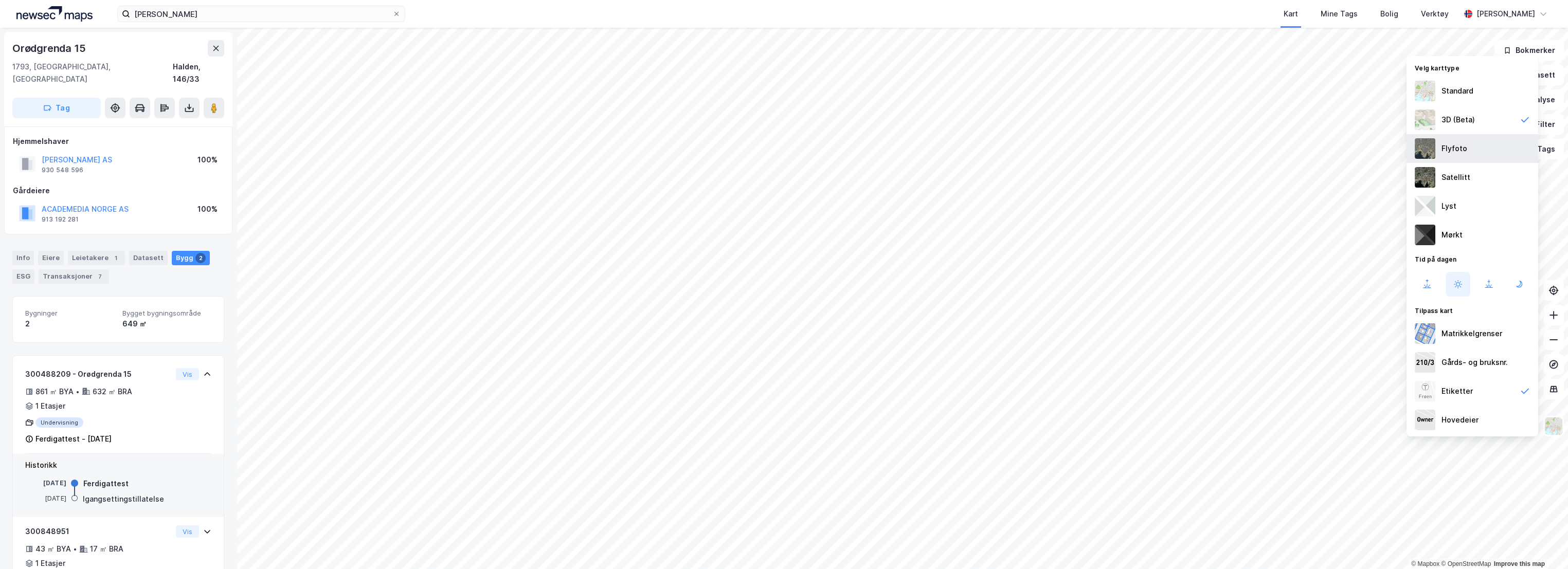
click at [1474, 147] on div "Flyfoto" at bounding box center [1472, 148] width 132 height 29
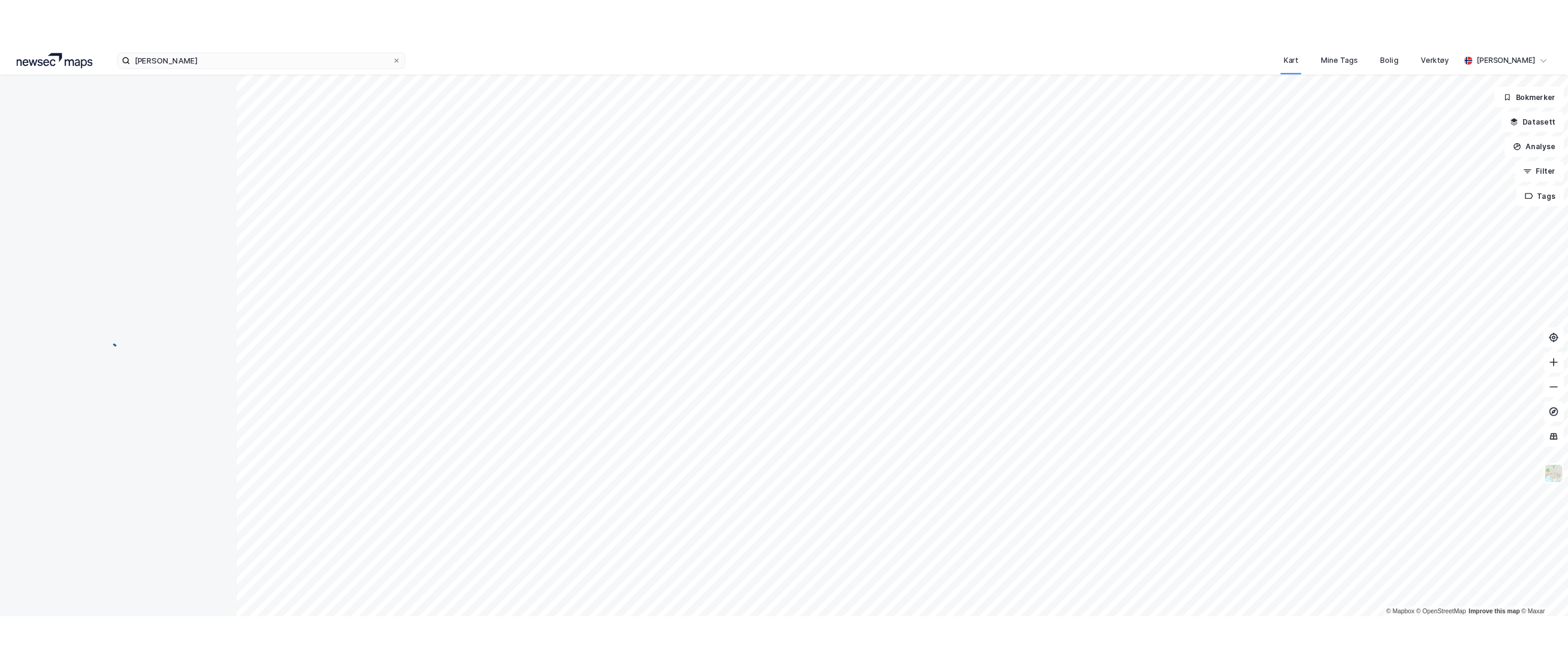
scroll to position [1, 0]
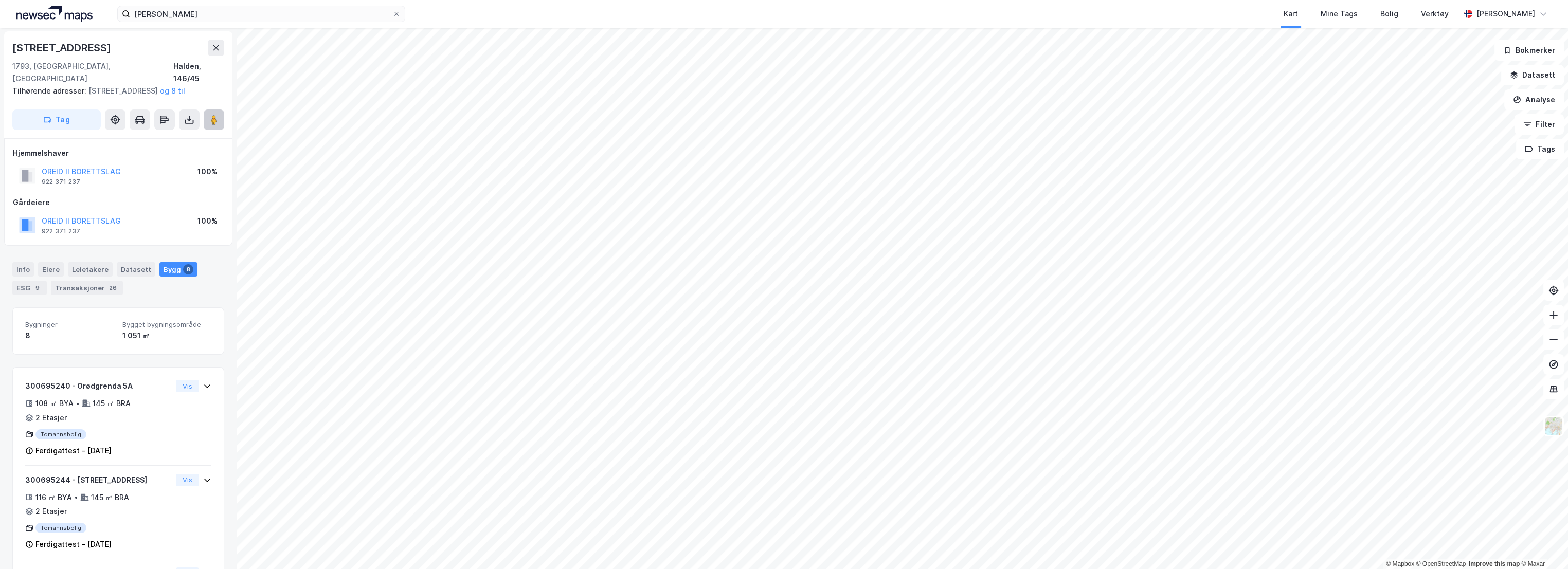
click at [214, 122] on image at bounding box center [214, 119] width 6 height 10
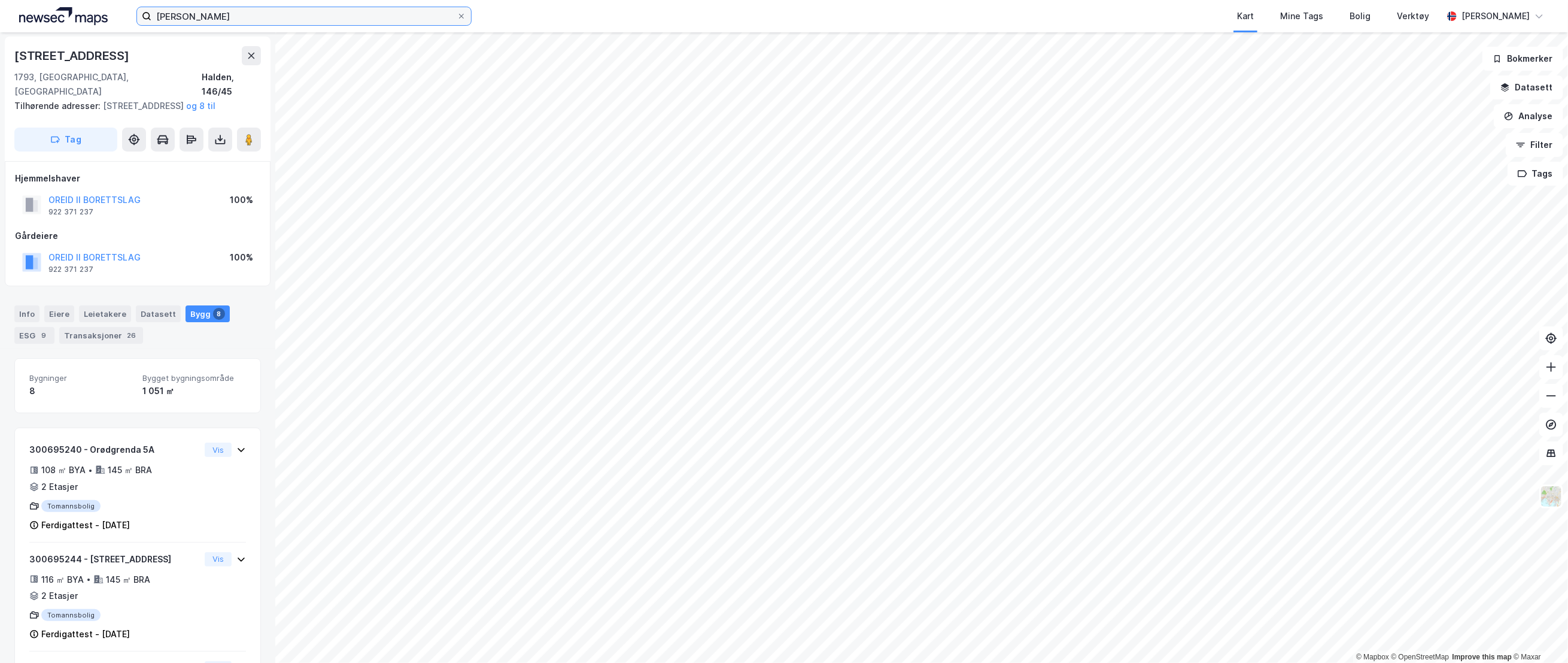
click at [162, 16] on input "[PERSON_NAME]" at bounding box center [304, 16] width 306 height 18
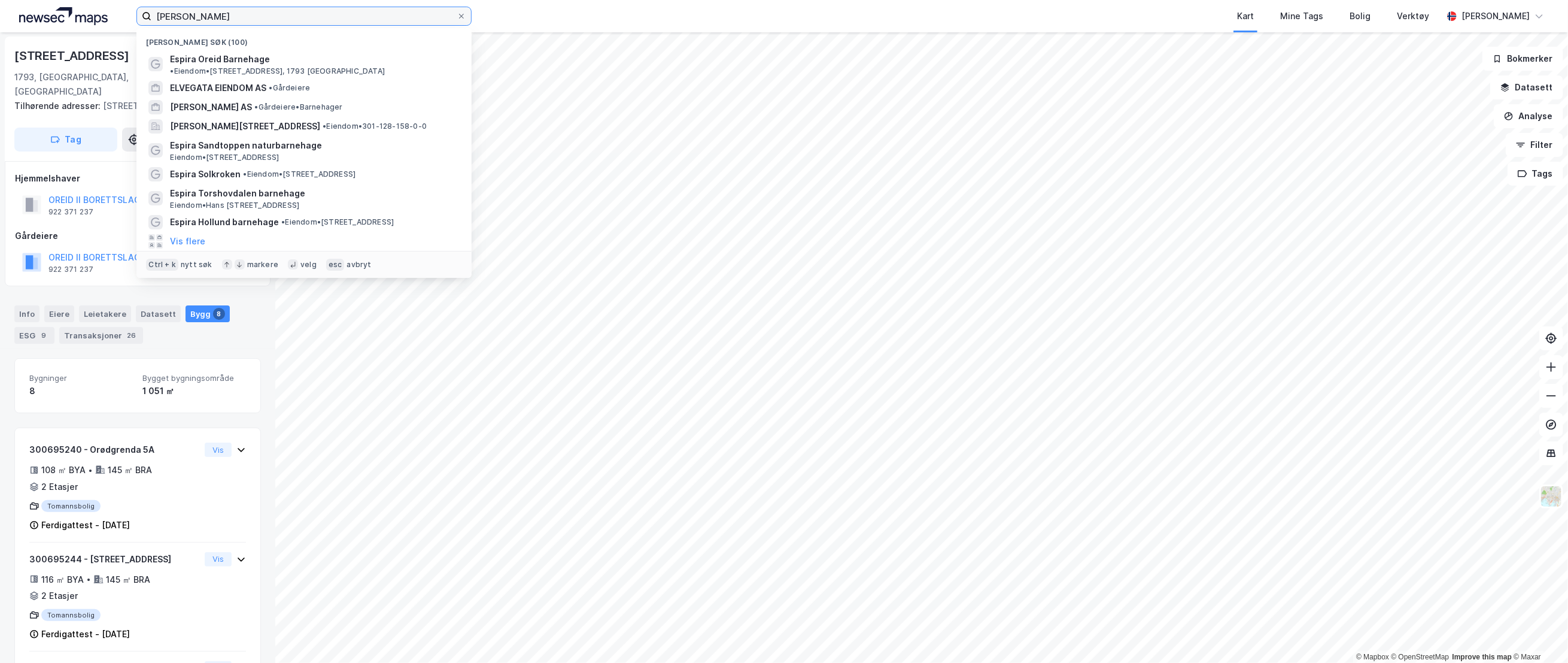
click at [162, 16] on input "[PERSON_NAME]" at bounding box center [304, 16] width 306 height 18
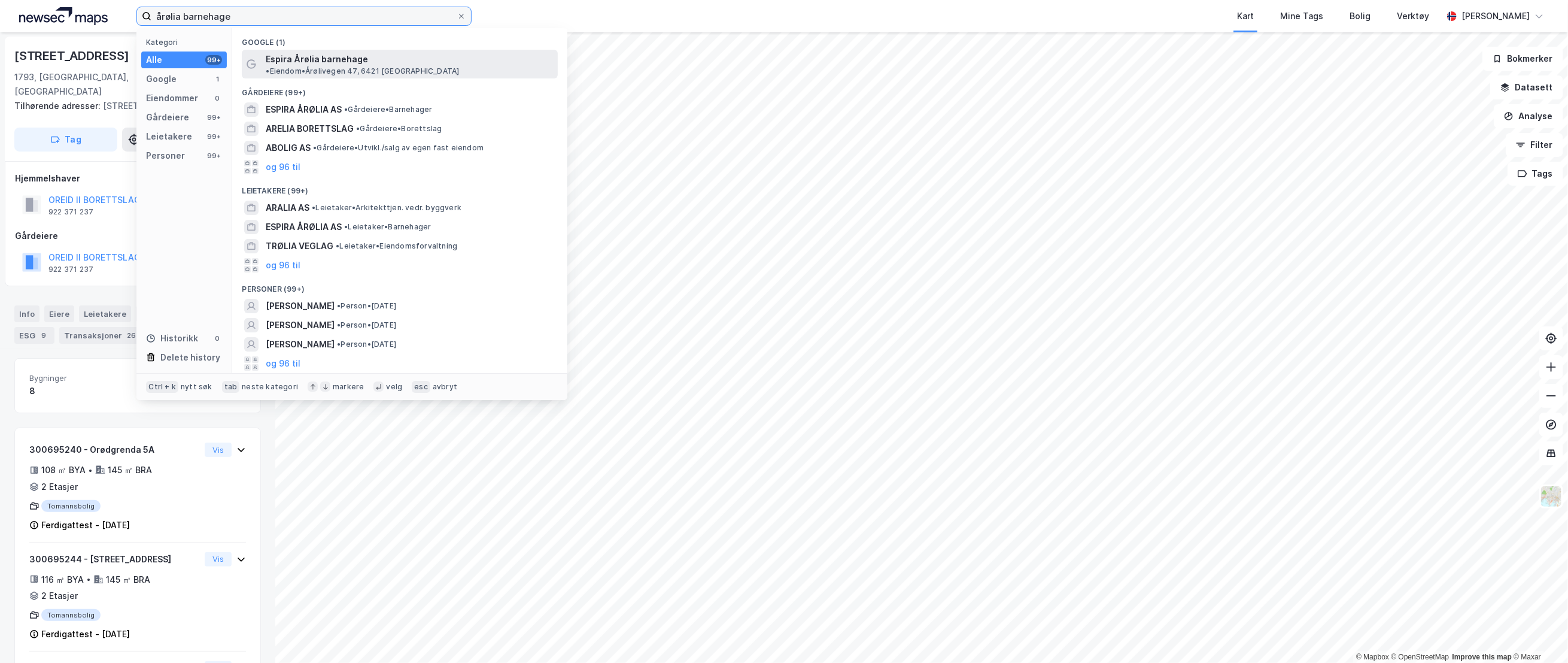
type input "årølia barnehage"
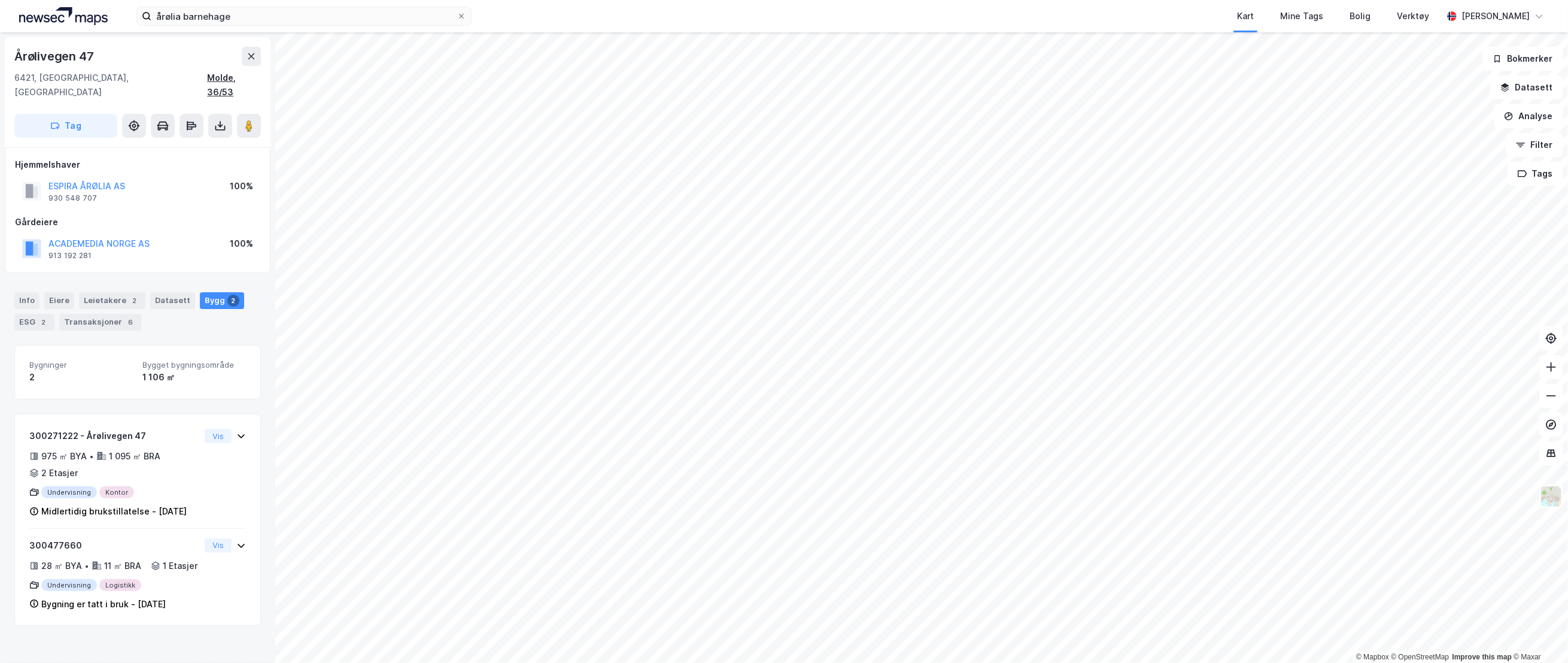
click at [246, 77] on div "Molde, 36/53" at bounding box center [234, 85] width 54 height 29
click at [31, 292] on div "Info" at bounding box center [26, 301] width 25 height 17
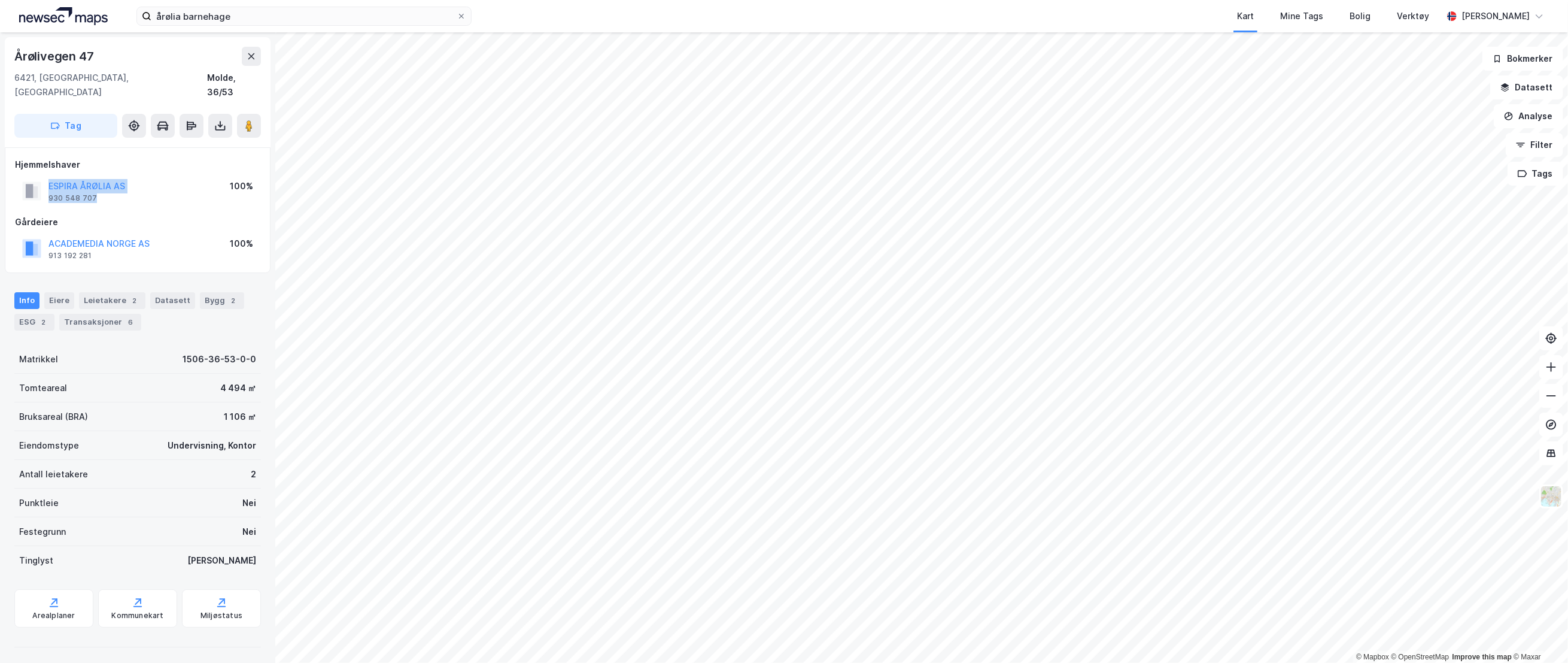
drag, startPoint x: 99, startPoint y: 185, endPoint x: 48, endPoint y: 173, distance: 52.4
click at [48, 179] on div "ESPIRA ÅRØLIA AS 930 548 707" at bounding box center [73, 191] width 103 height 24
copy div "ESPIRA ÅRØLIA AS 930 548 707"
click at [48, 317] on div "2" at bounding box center [43, 322] width 12 height 12
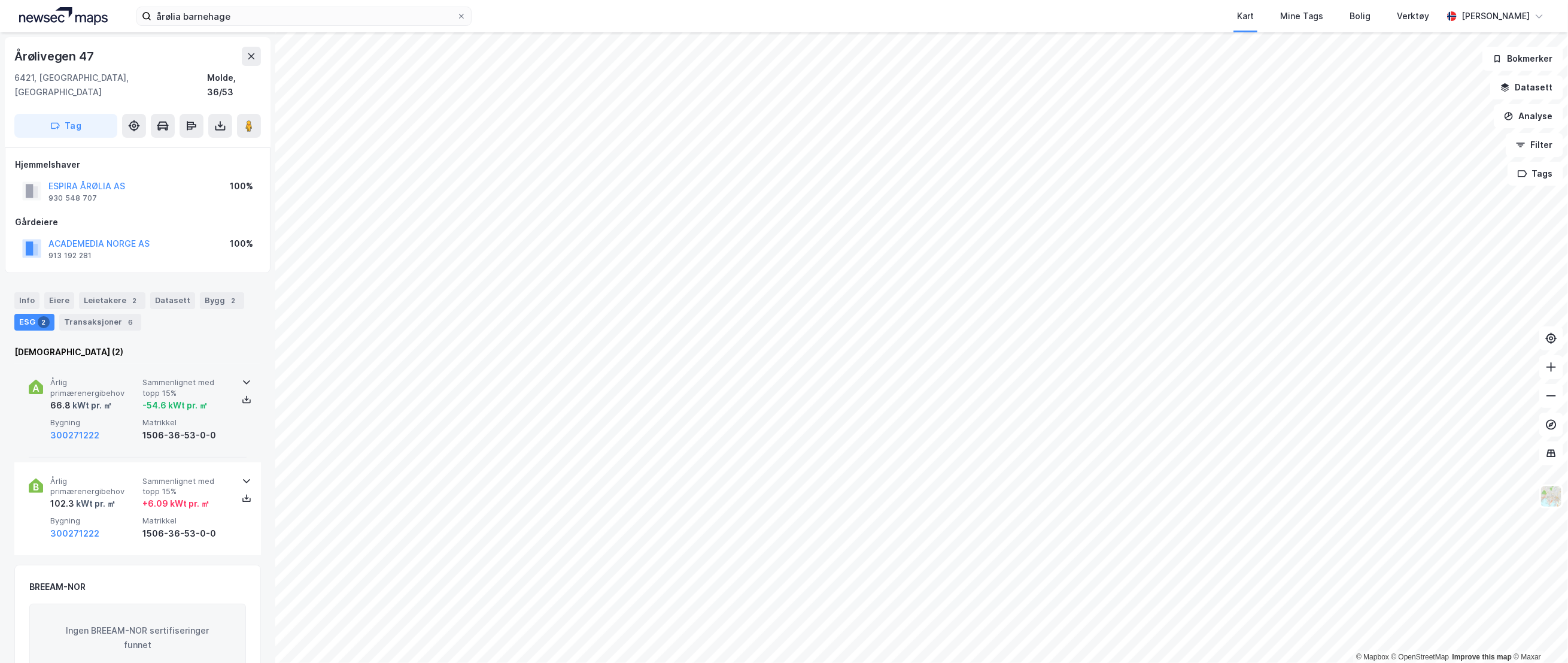
click at [122, 377] on span "Årlig primærenergibehov" at bounding box center [94, 387] width 88 height 21
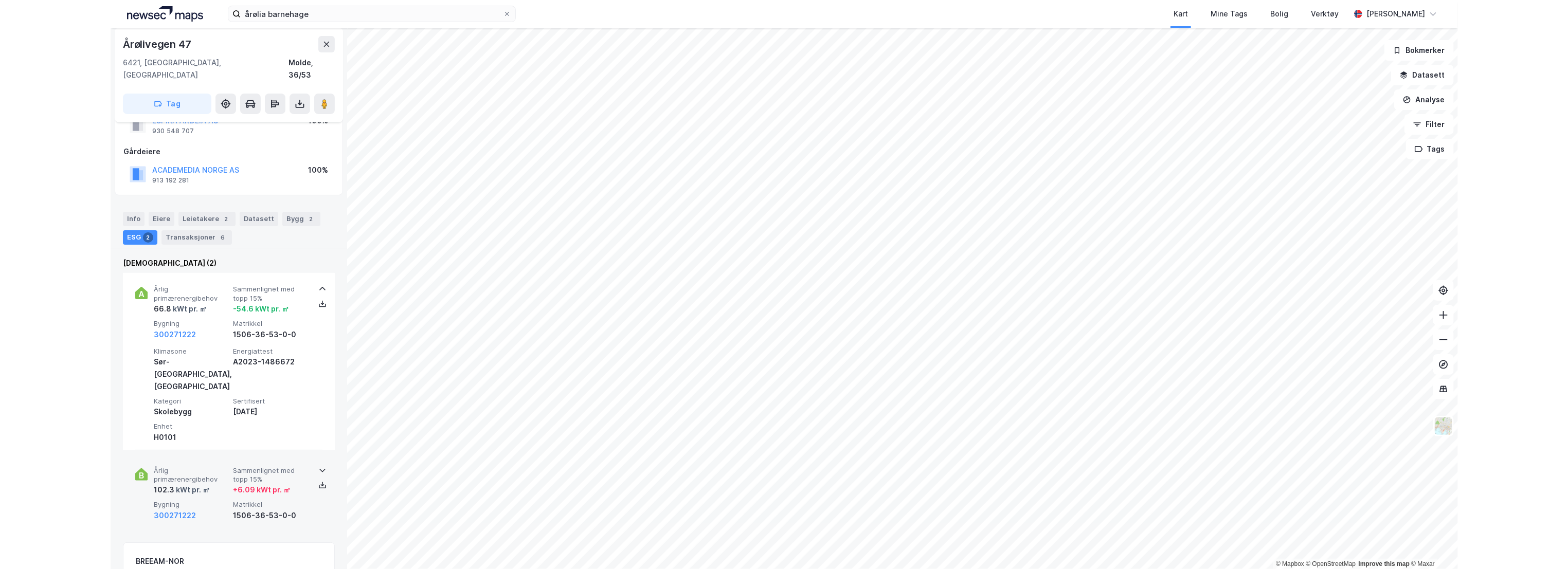
scroll to position [57, 0]
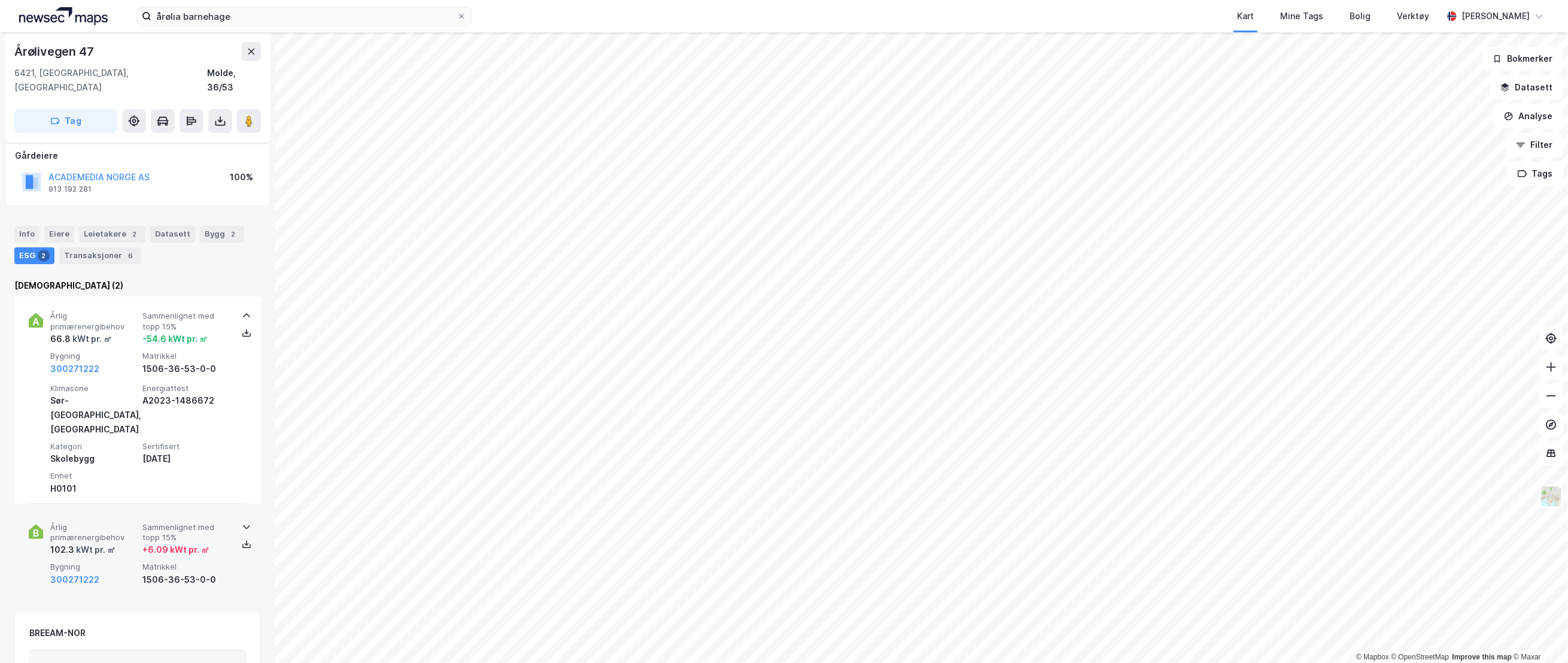
click at [126, 508] on div "Årlig primærenergibehov 102.3 kWt pr. ㎡ Sammenlignet med topp 15% + 6.09 kWt pr…" at bounding box center [137, 555] width 218 height 93
click at [1552, 495] on img at bounding box center [1552, 497] width 23 height 23
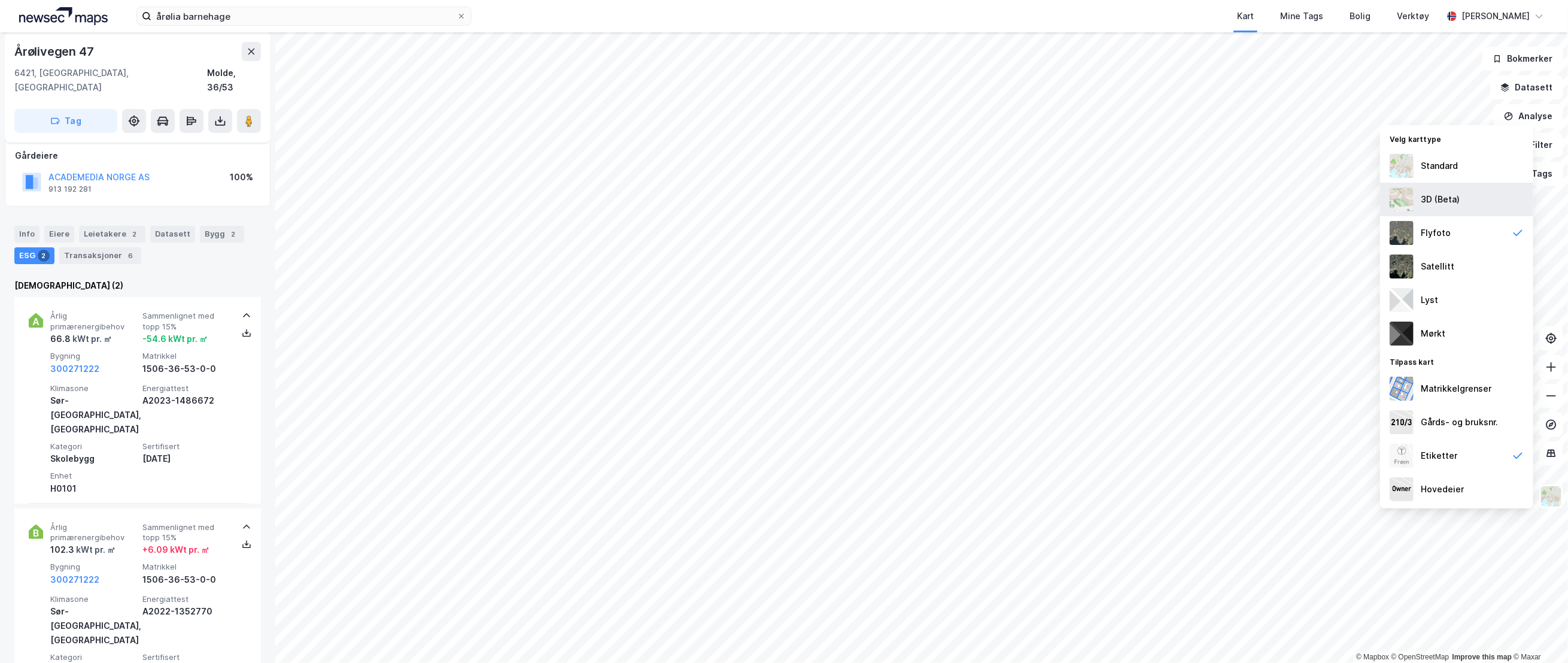
click at [1461, 203] on div "3D (Beta)" at bounding box center [1457, 199] width 153 height 34
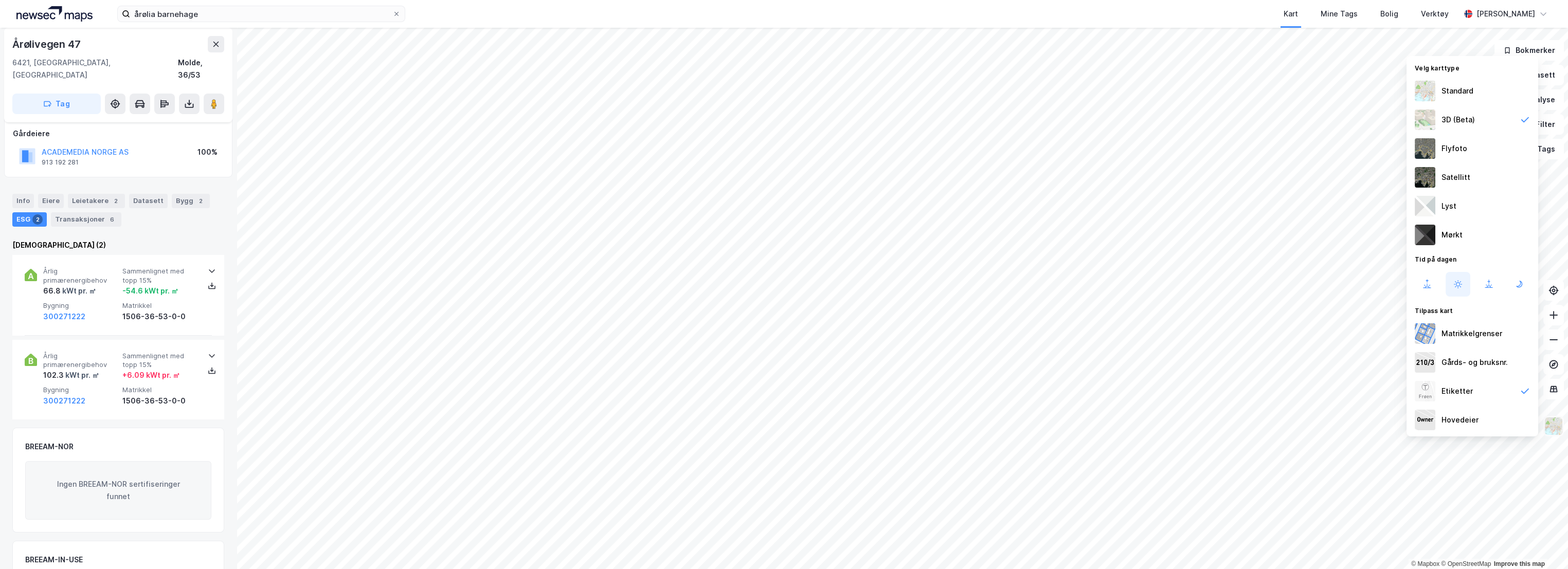
click at [1556, 429] on img at bounding box center [1553, 426] width 20 height 20
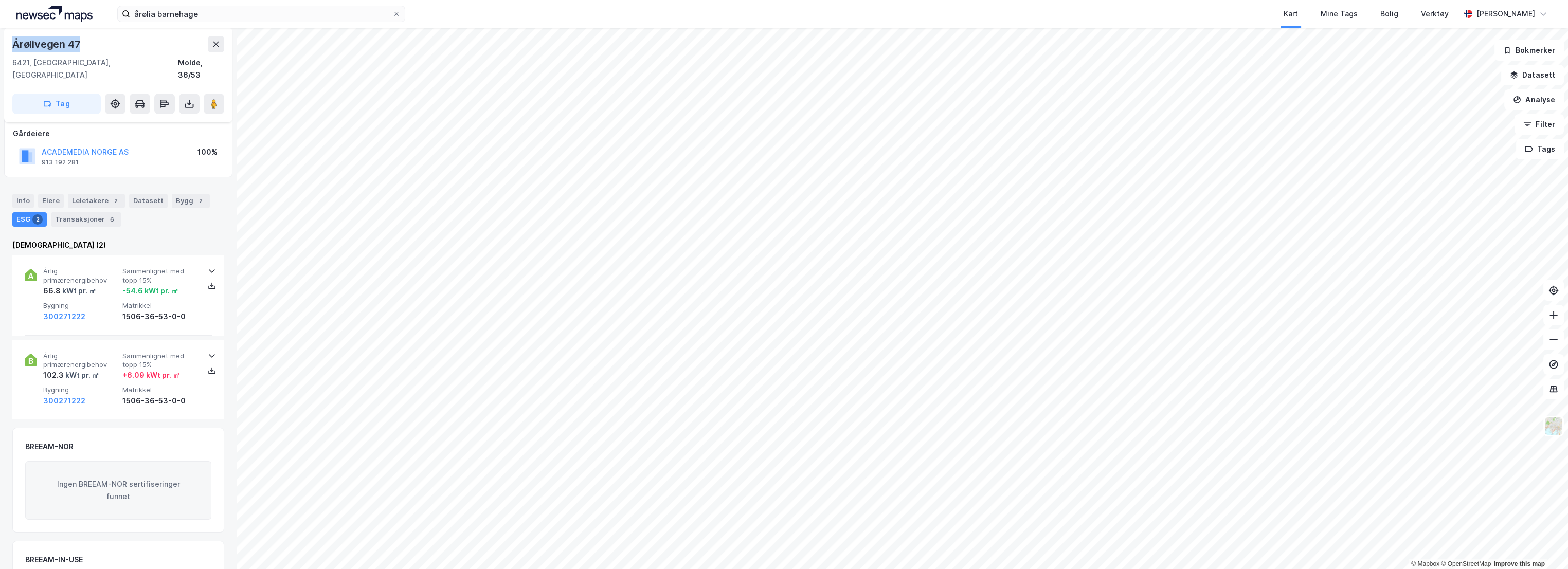
drag, startPoint x: 97, startPoint y: 41, endPoint x: 12, endPoint y: 46, distance: 85.1
click at [12, 46] on div "Årølivegen 47 6421, [GEOGRAPHIC_DATA], [GEOGRAPHIC_DATA] Molde, 36/53 Tag" at bounding box center [118, 75] width 228 height 95
copy div "Årølivegen 47"
click at [1546, 101] on button "Analyse" at bounding box center [1534, 100] width 59 height 21
click at [1460, 98] on div "Mål avstand" at bounding box center [1444, 100] width 89 height 9
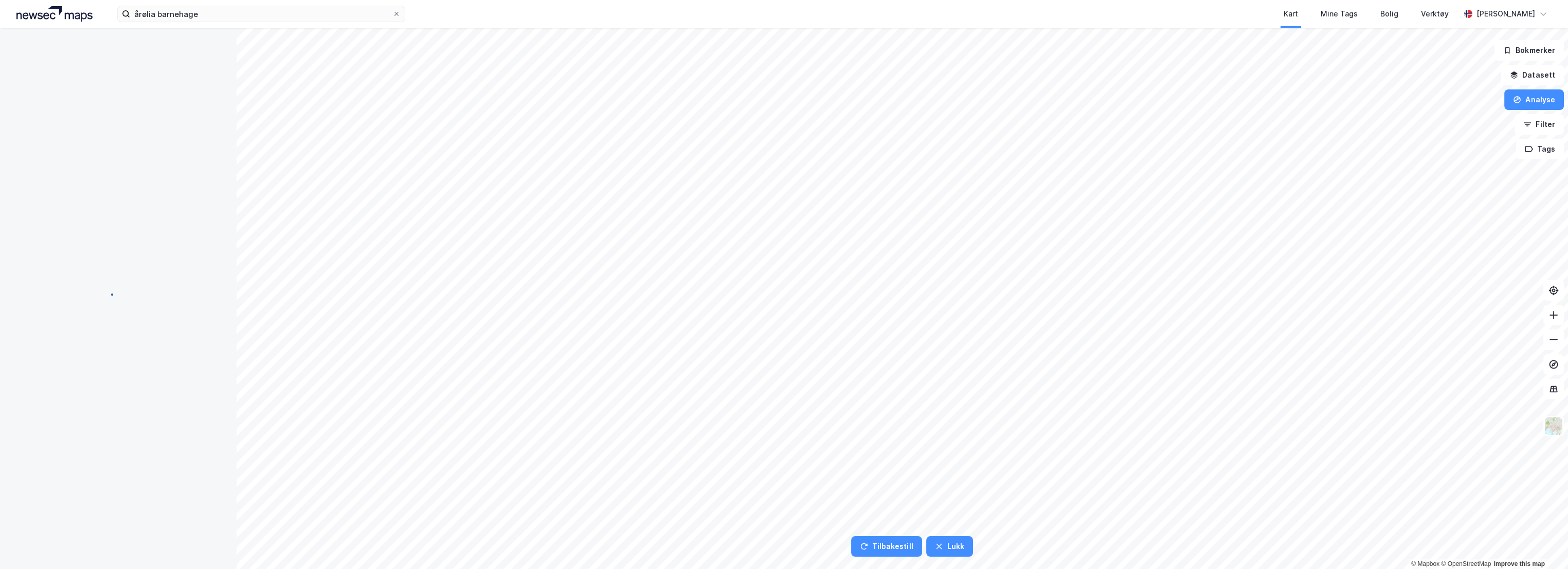
scroll to position [0, 0]
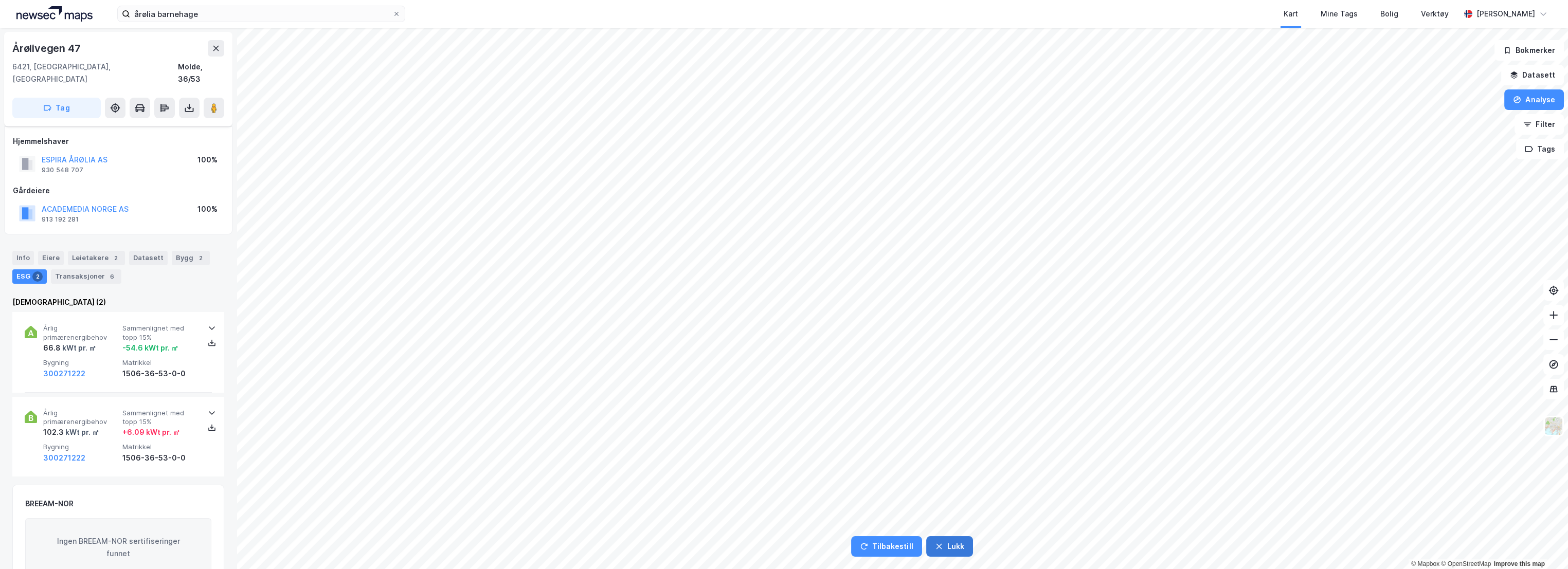
click at [954, 542] on button "Lukk" at bounding box center [949, 546] width 47 height 21
click at [1558, 428] on img at bounding box center [1553, 426] width 20 height 20
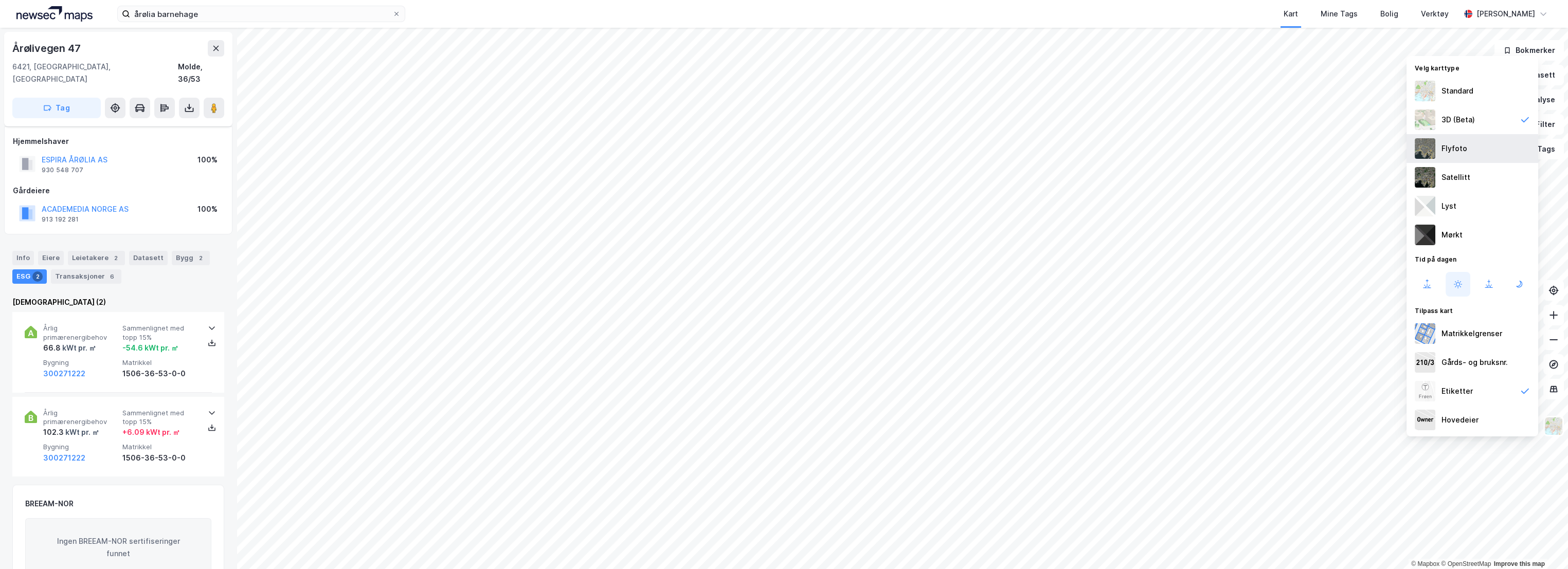
click at [1467, 145] on div "Flyfoto" at bounding box center [1472, 148] width 132 height 29
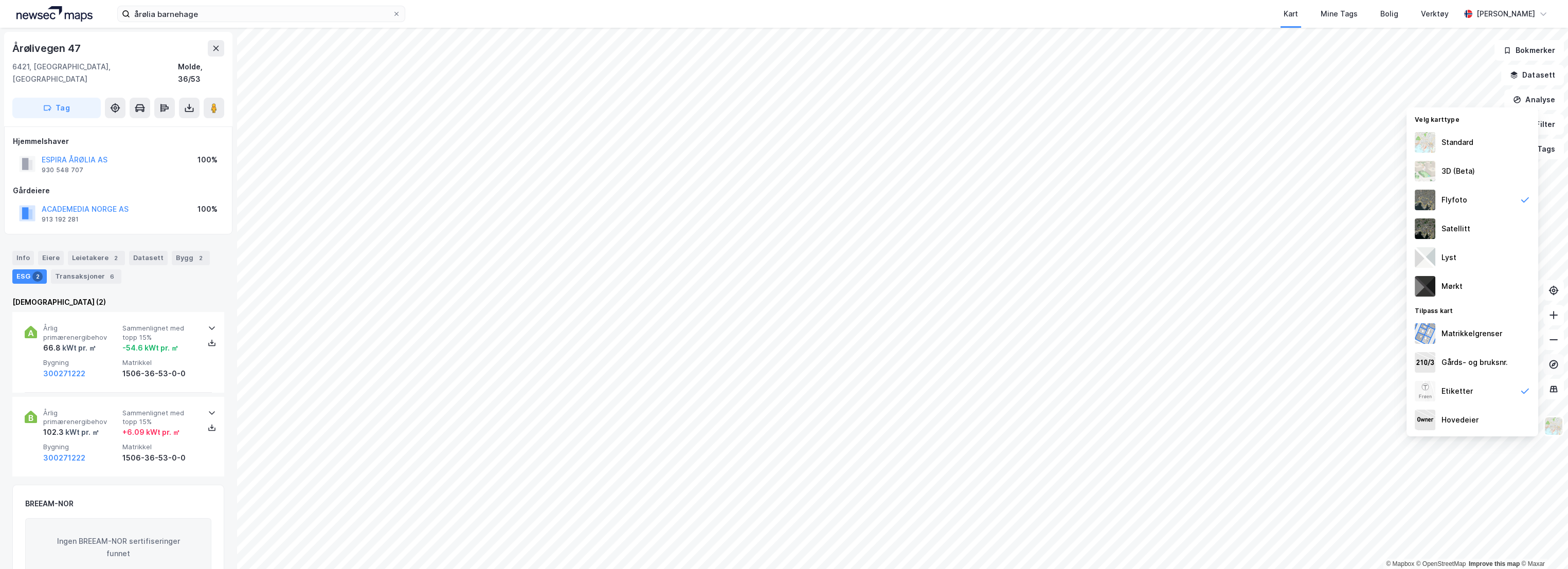
scroll to position [57, 0]
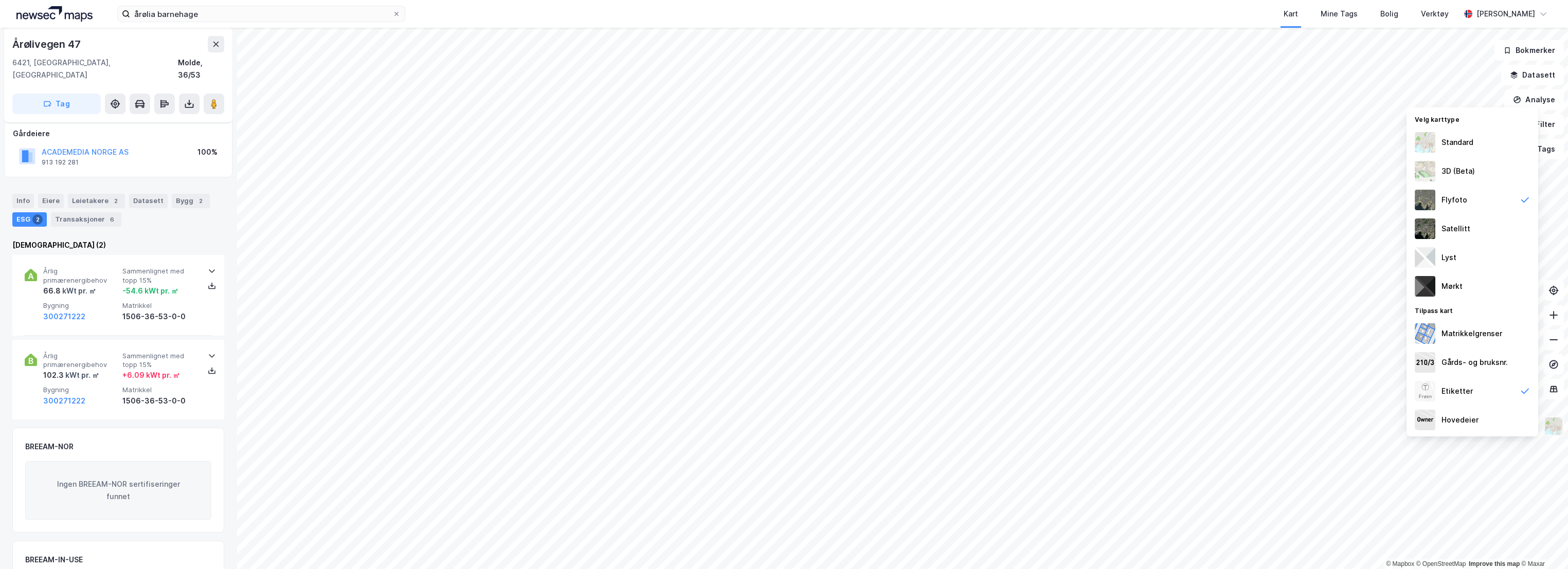
click at [1555, 428] on img at bounding box center [1553, 426] width 20 height 20
